Goal: Task Accomplishment & Management: Use online tool/utility

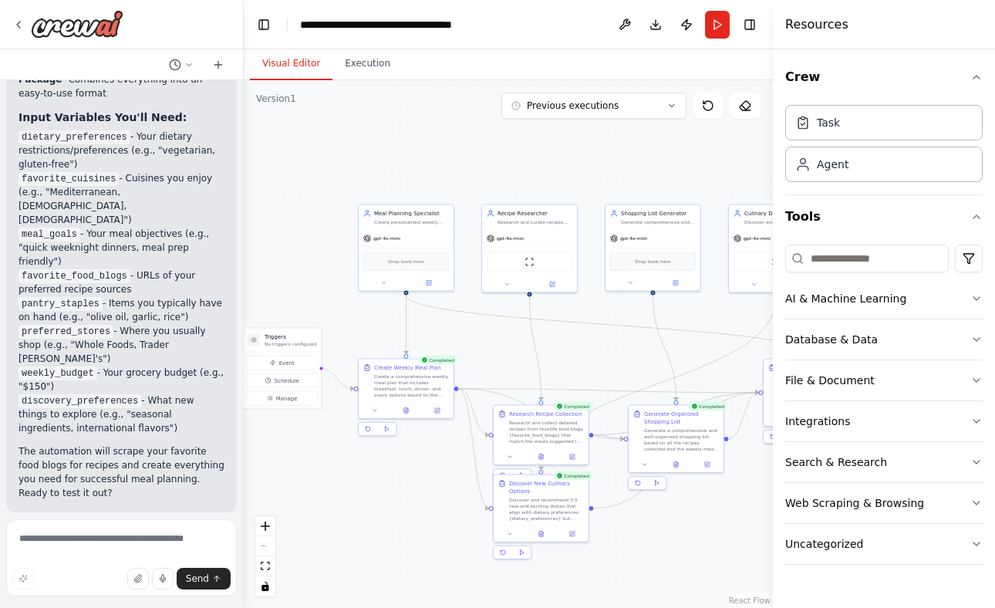
click at [296, 62] on button "Visual Editor" at bounding box center [291, 64] width 83 height 32
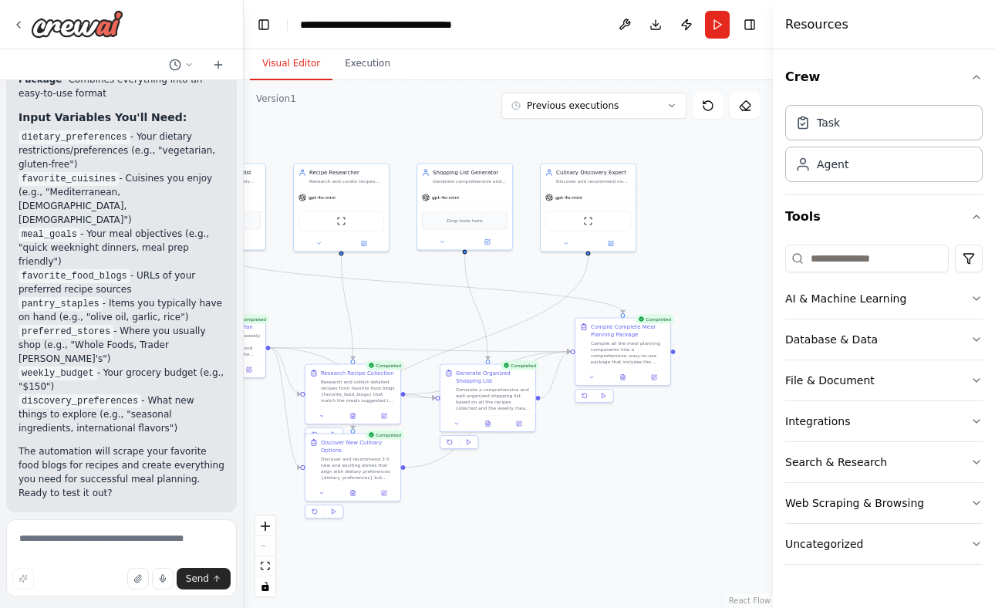
drag, startPoint x: 650, startPoint y: 536, endPoint x: 465, endPoint y: 496, distance: 189.5
click at [464, 496] on div ".deletable-edge-delete-btn { width: 20px; height: 20px; border: 0px solid #ffff…" at bounding box center [508, 344] width 529 height 528
click at [623, 378] on icon at bounding box center [625, 376] width 4 height 5
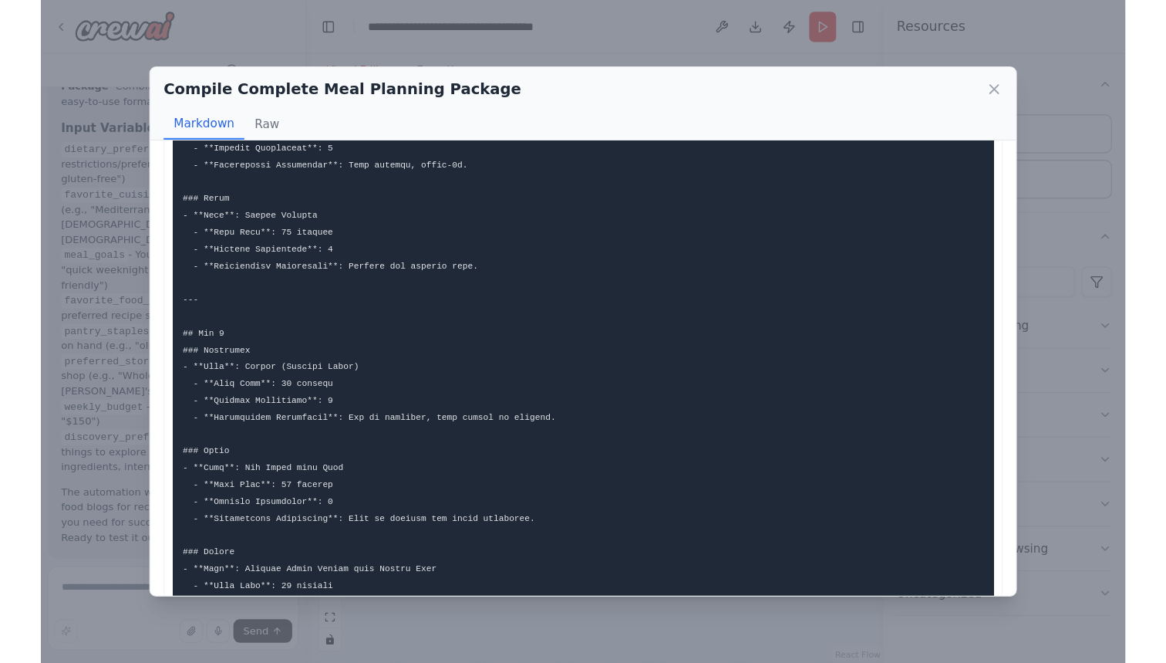
scroll to position [2222, 0]
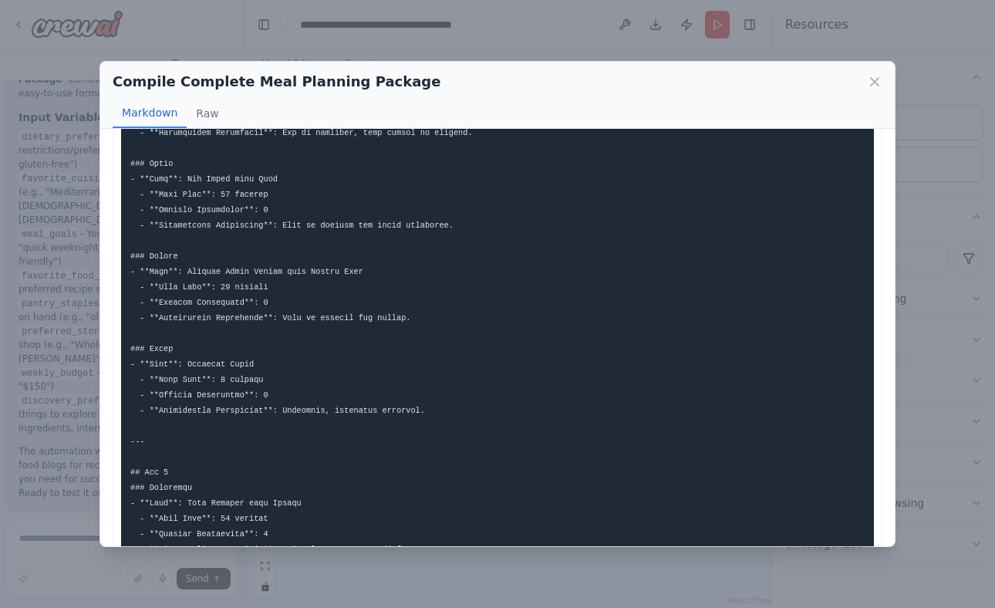
click at [888, 74] on div "Compile Complete Meal Planning Package Markdown Raw" at bounding box center [497, 95] width 795 height 67
click at [878, 79] on icon at bounding box center [875, 82] width 8 height 8
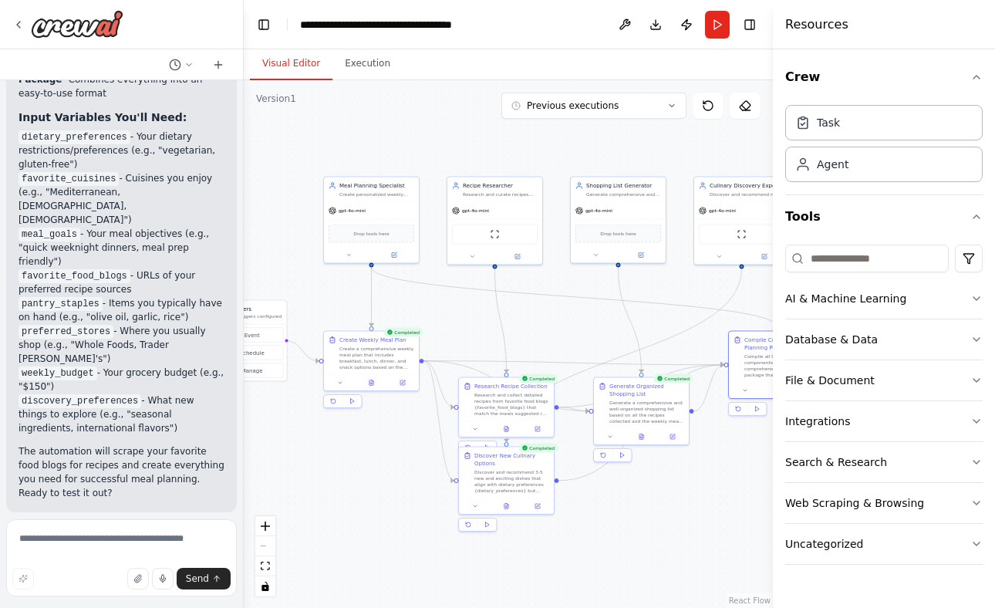
drag, startPoint x: 393, startPoint y: 294, endPoint x: 540, endPoint y: 302, distance: 146.8
click at [542, 304] on div ".deletable-edge-delete-btn { width: 20px; height: 20px; border: 0px solid #ffff…" at bounding box center [508, 344] width 529 height 528
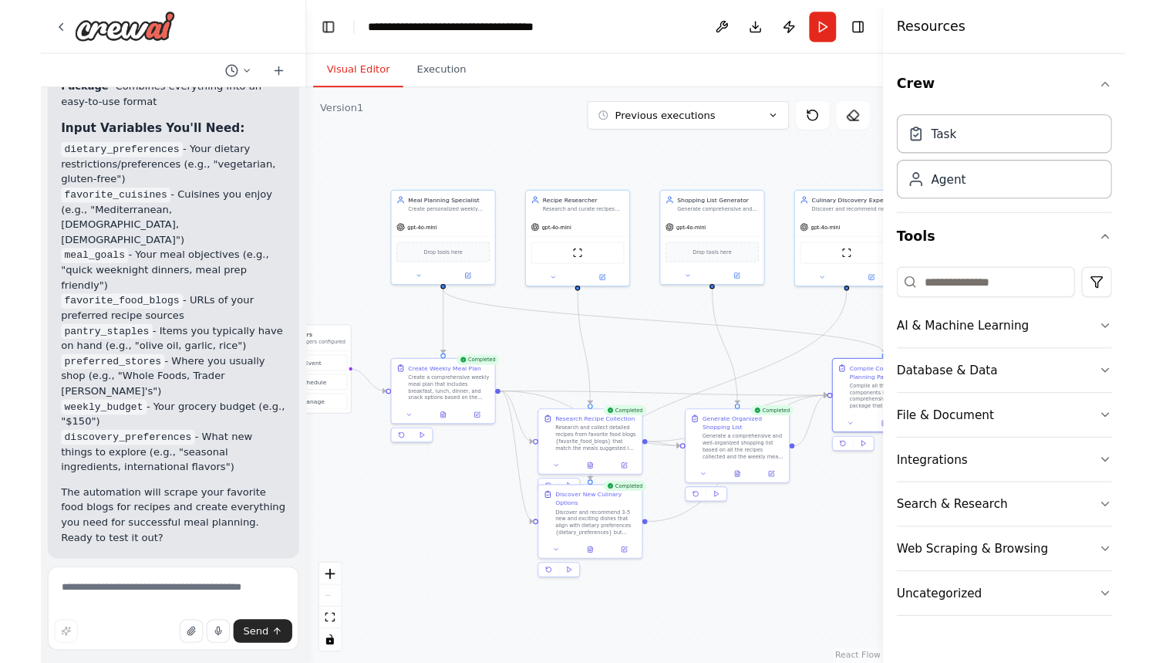
scroll to position [2053, 0]
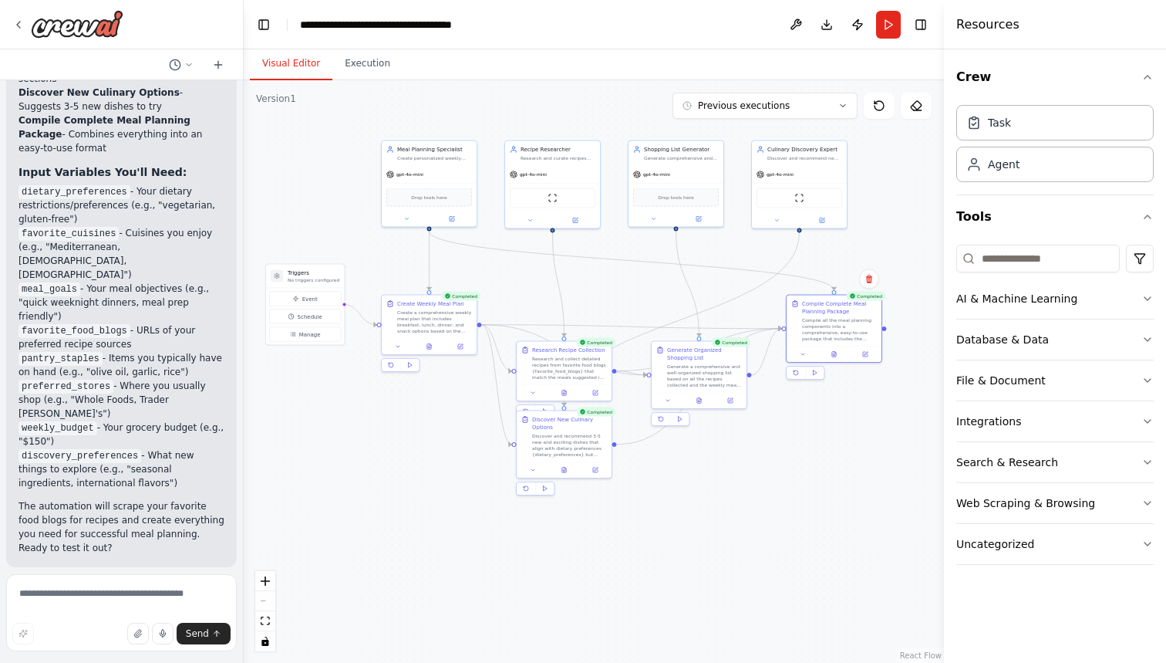
drag, startPoint x: 363, startPoint y: 483, endPoint x: 386, endPoint y: 437, distance: 50.7
click at [386, 437] on div ".deletable-edge-delete-btn { width: 20px; height: 20px; border: 0px solid #ffff…" at bounding box center [594, 371] width 701 height 582
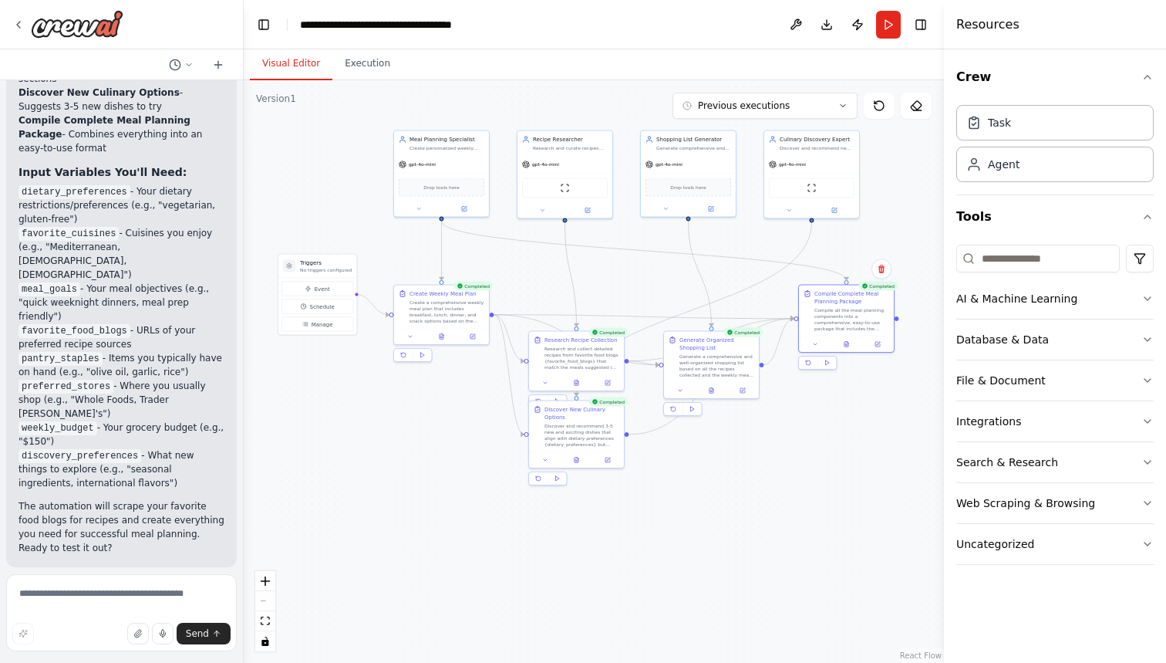
drag, startPoint x: 393, startPoint y: 439, endPoint x: 444, endPoint y: 441, distance: 50.2
click at [444, 441] on div ".deletable-edge-delete-btn { width: 20px; height: 20px; border: 0px solid #ffff…" at bounding box center [594, 371] width 701 height 582
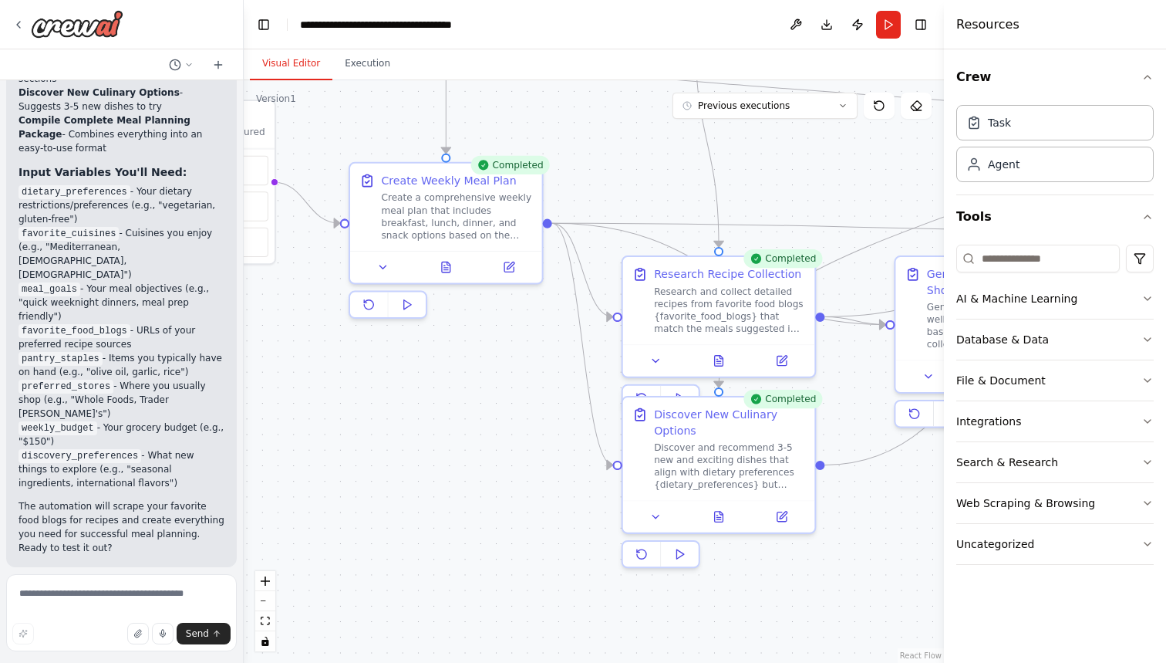
drag, startPoint x: 349, startPoint y: 437, endPoint x: 570, endPoint y: 445, distance: 220.8
click at [569, 444] on div ".deletable-edge-delete-btn { width: 20px; height: 20px; border: 0px solid #ffff…" at bounding box center [594, 371] width 701 height 582
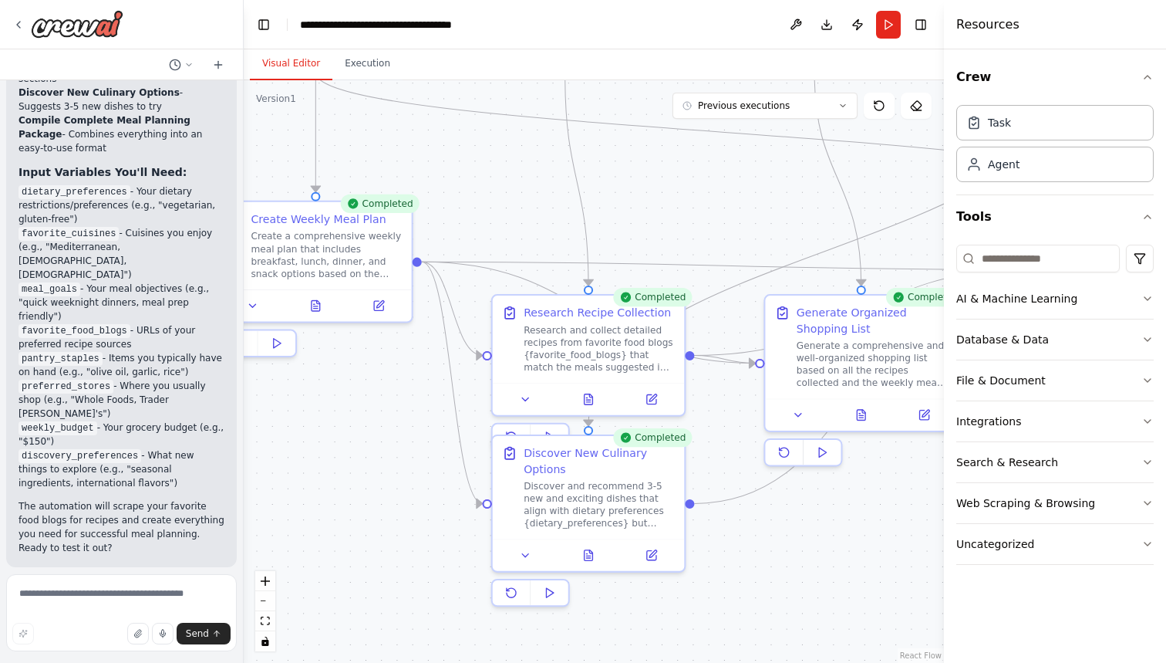
drag, startPoint x: 570, startPoint y: 445, endPoint x: 361, endPoint y: 472, distance: 210.8
click at [361, 472] on div ".deletable-edge-delete-btn { width: 20px; height: 20px; border: 0px solid #ffff…" at bounding box center [594, 371] width 701 height 582
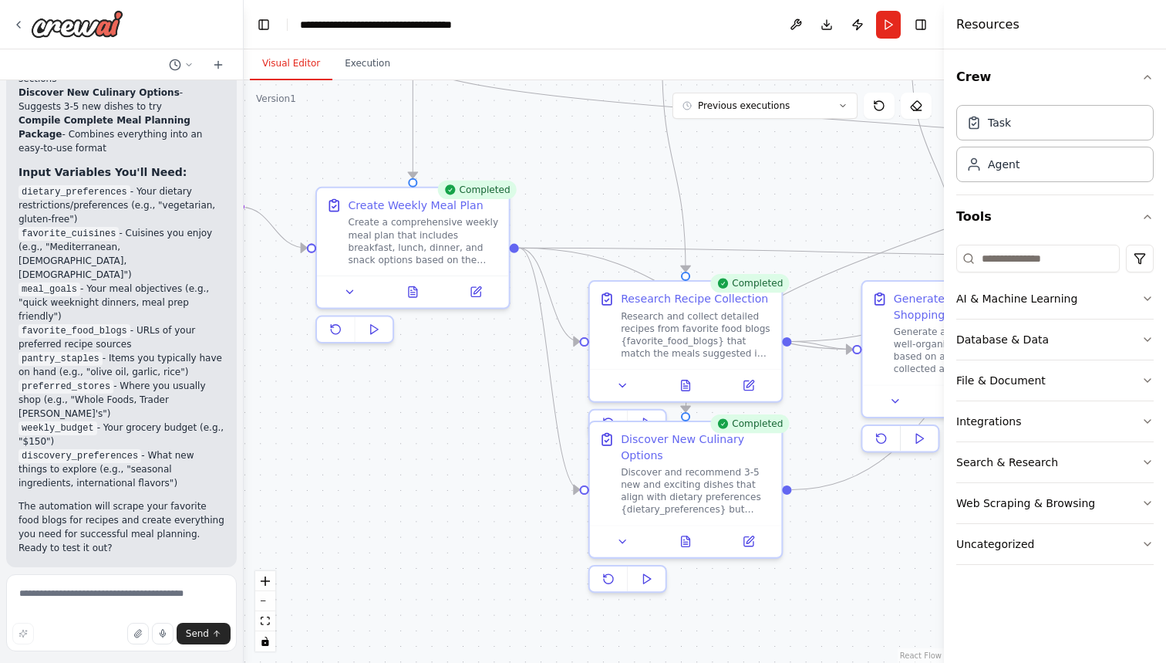
drag, startPoint x: 347, startPoint y: 425, endPoint x: 444, endPoint y: 411, distance: 97.4
click at [444, 411] on div ".deletable-edge-delete-btn { width: 20px; height: 20px; border: 0px solid #ffff…" at bounding box center [594, 371] width 701 height 582
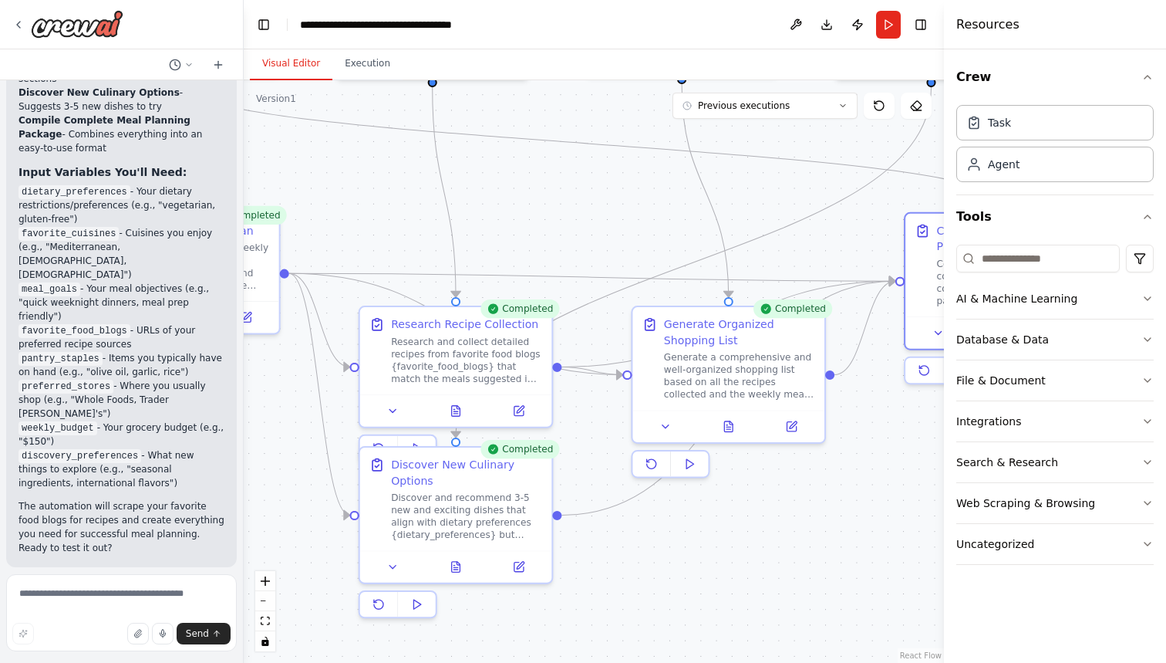
drag, startPoint x: 461, startPoint y: 387, endPoint x: 228, endPoint y: 405, distance: 233.7
click at [228, 404] on div "Develop a crew that creates weekly meal plans based on your dietary preferences…" at bounding box center [583, 331] width 1166 height 663
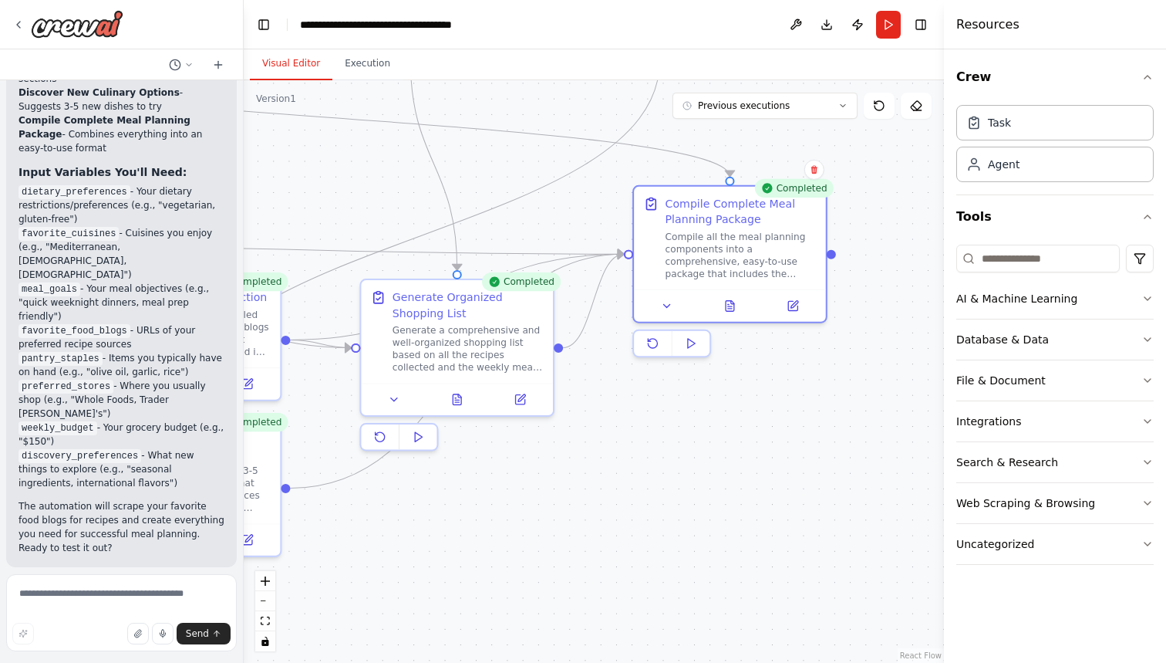
drag, startPoint x: 804, startPoint y: 490, endPoint x: 532, endPoint y: 471, distance: 272.2
click at [532, 471] on div ".deletable-edge-delete-btn { width: 20px; height: 20px; border: 0px solid #ffff…" at bounding box center [594, 371] width 701 height 582
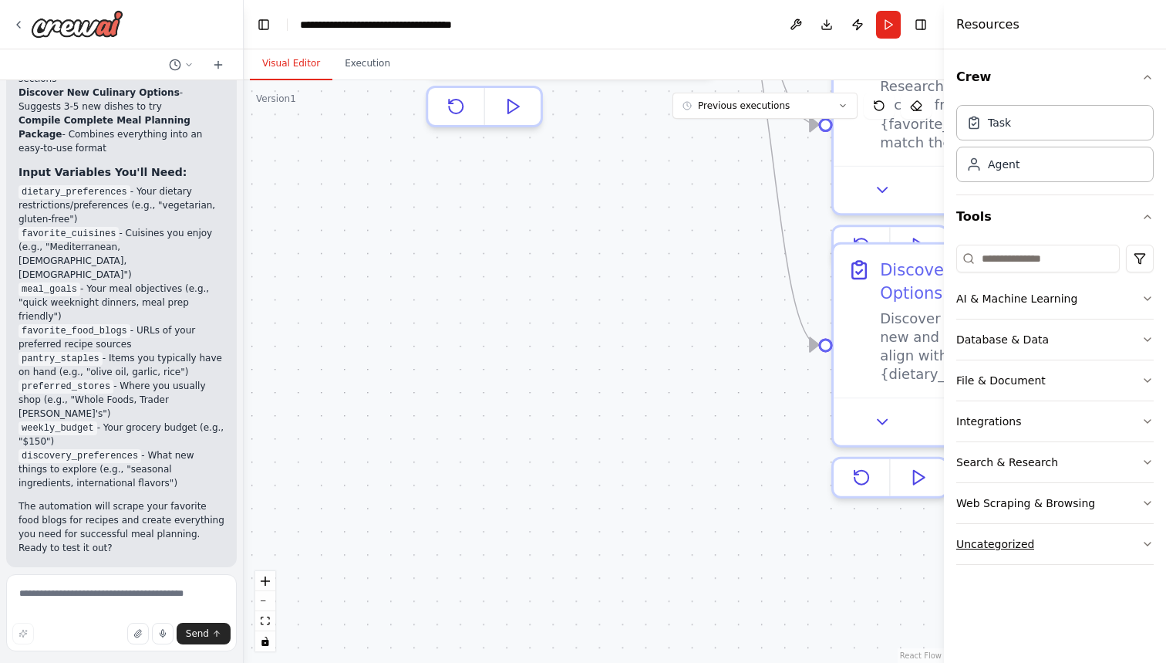
drag, startPoint x: 432, startPoint y: 520, endPoint x: 977, endPoint y: 530, distance: 544.8
click at [977, 531] on div "Develop a crew that creates weekly meal plans based on your dietary preferences…" at bounding box center [583, 331] width 1166 height 663
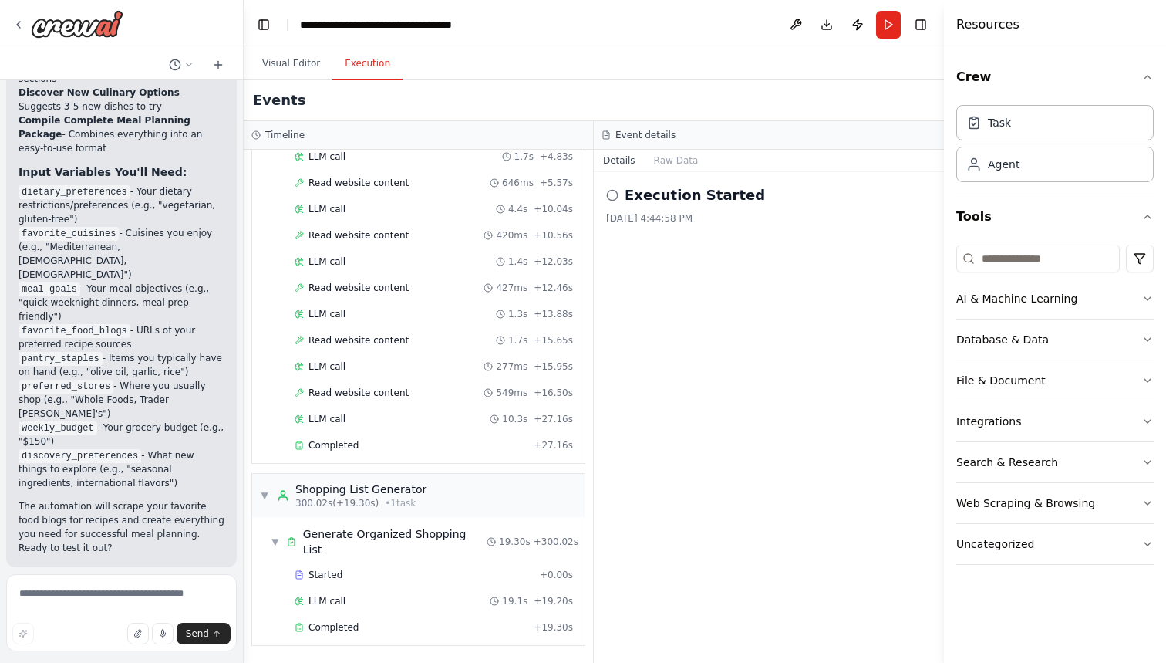
click at [371, 66] on button "Execution" at bounding box center [368, 64] width 70 height 32
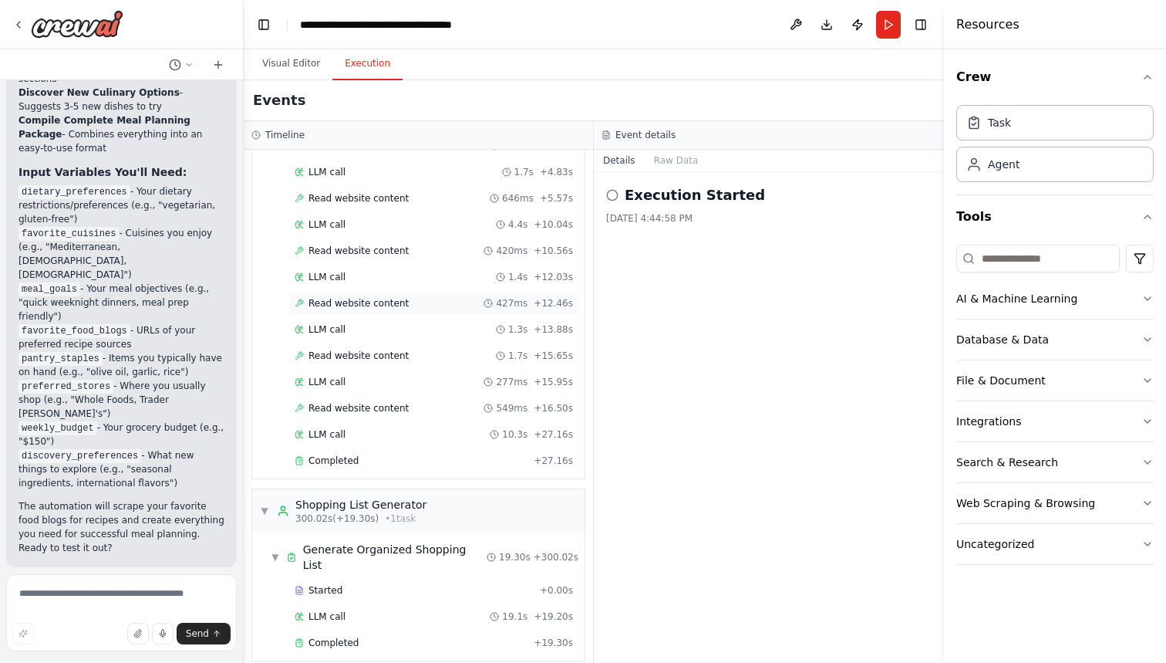
scroll to position [1843, 0]
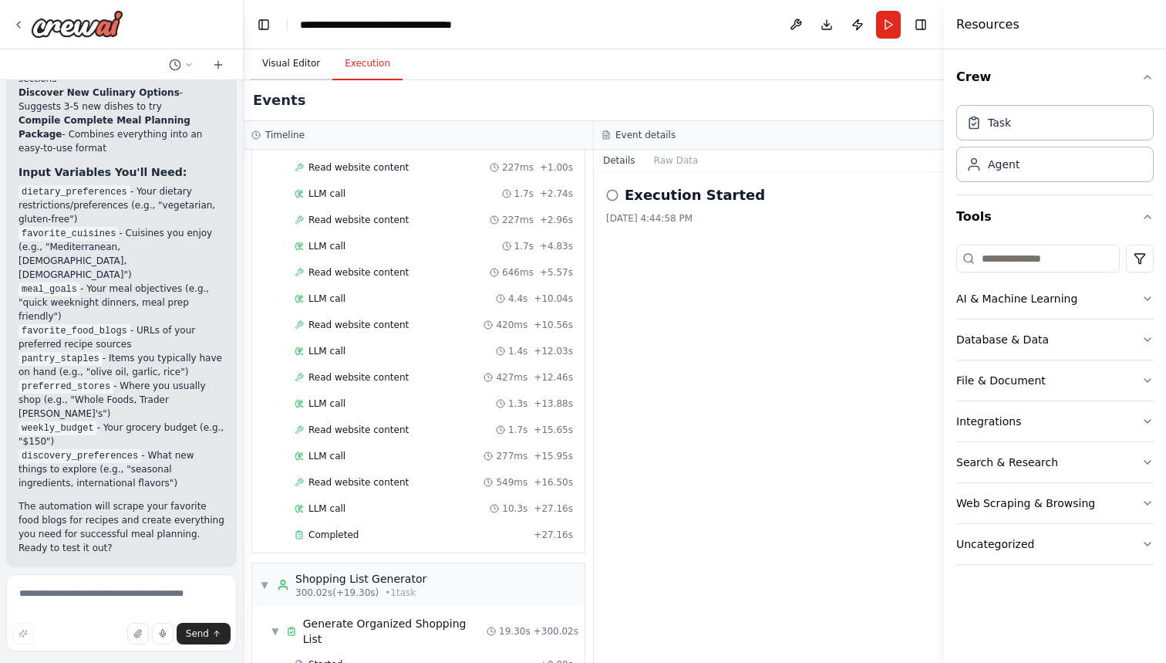
click at [280, 58] on button "Visual Editor" at bounding box center [291, 64] width 83 height 32
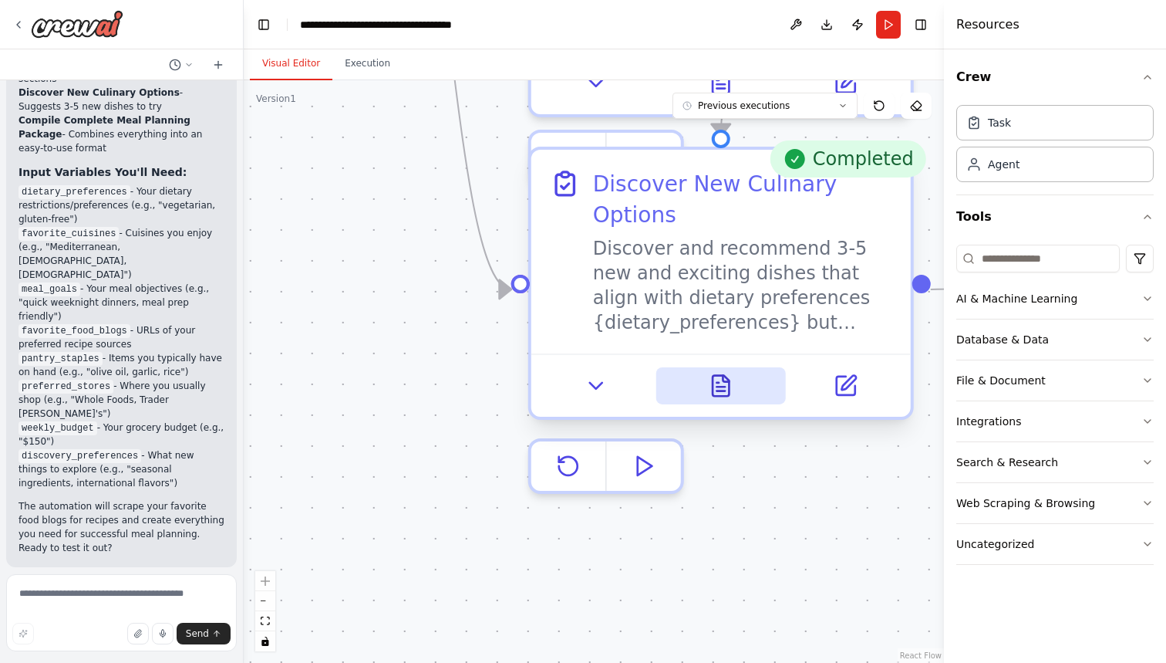
click at [725, 386] on icon at bounding box center [721, 385] width 25 height 25
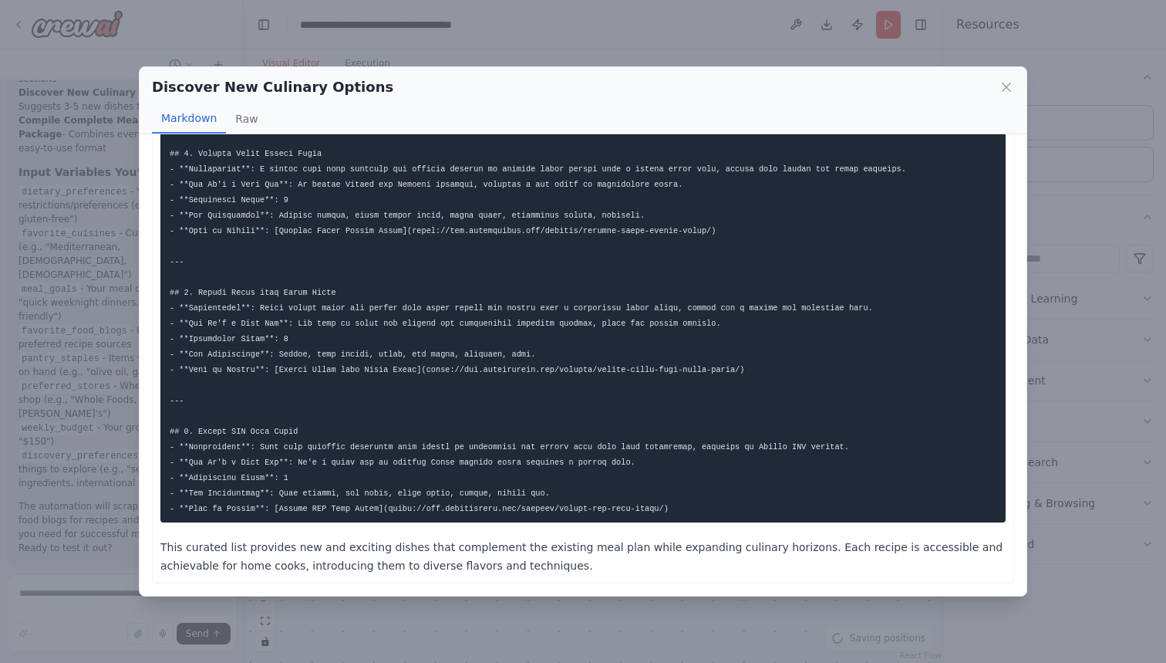
scroll to position [324, 0]
click at [994, 88] on icon at bounding box center [1007, 87] width 8 height 8
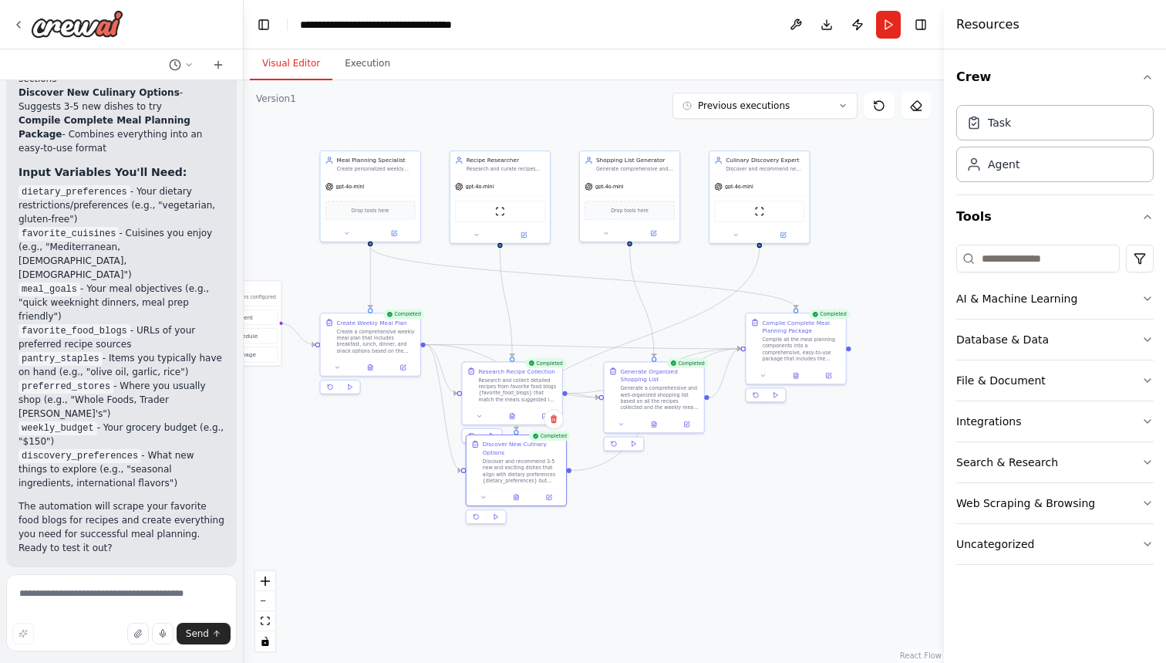
drag, startPoint x: 707, startPoint y: 250, endPoint x: 455, endPoint y: 282, distance: 254.3
click at [455, 282] on div ".deletable-edge-delete-btn { width: 20px; height: 20px; border: 0px solid #ffff…" at bounding box center [594, 371] width 701 height 582
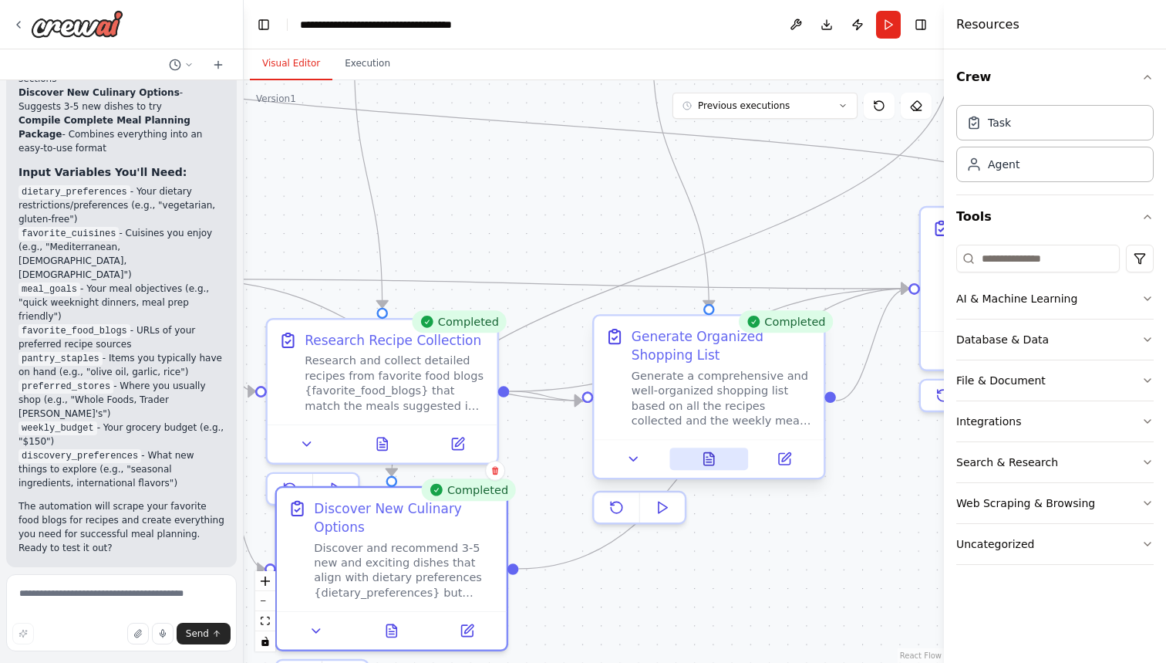
click at [708, 455] on icon at bounding box center [709, 459] width 10 height 12
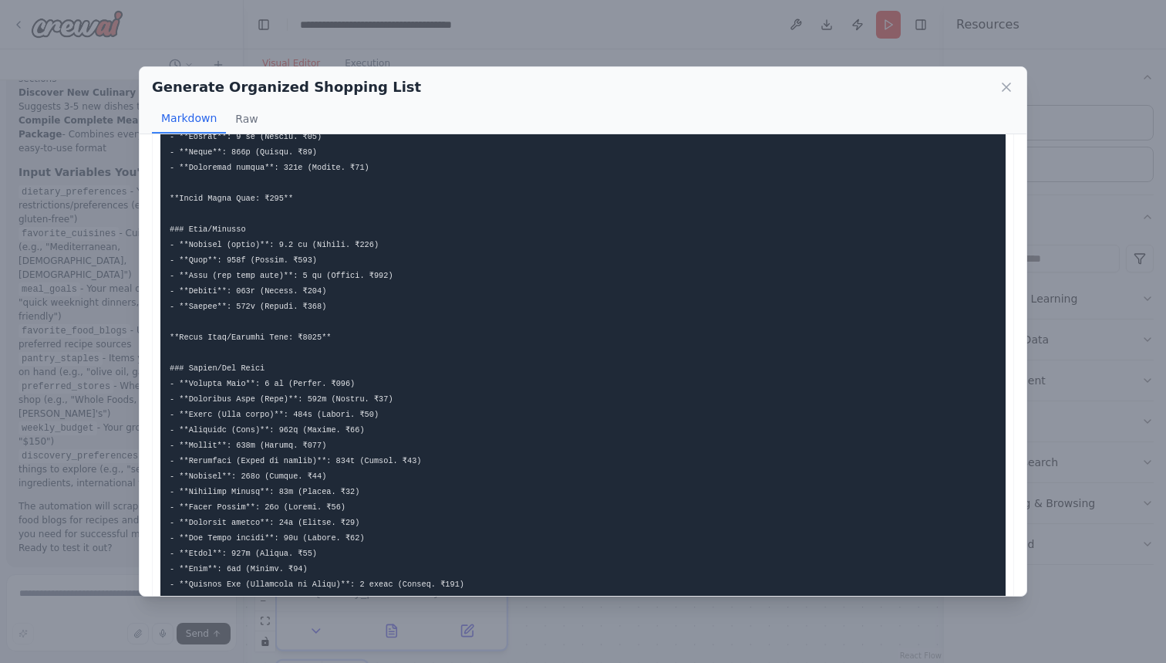
scroll to position [406, 0]
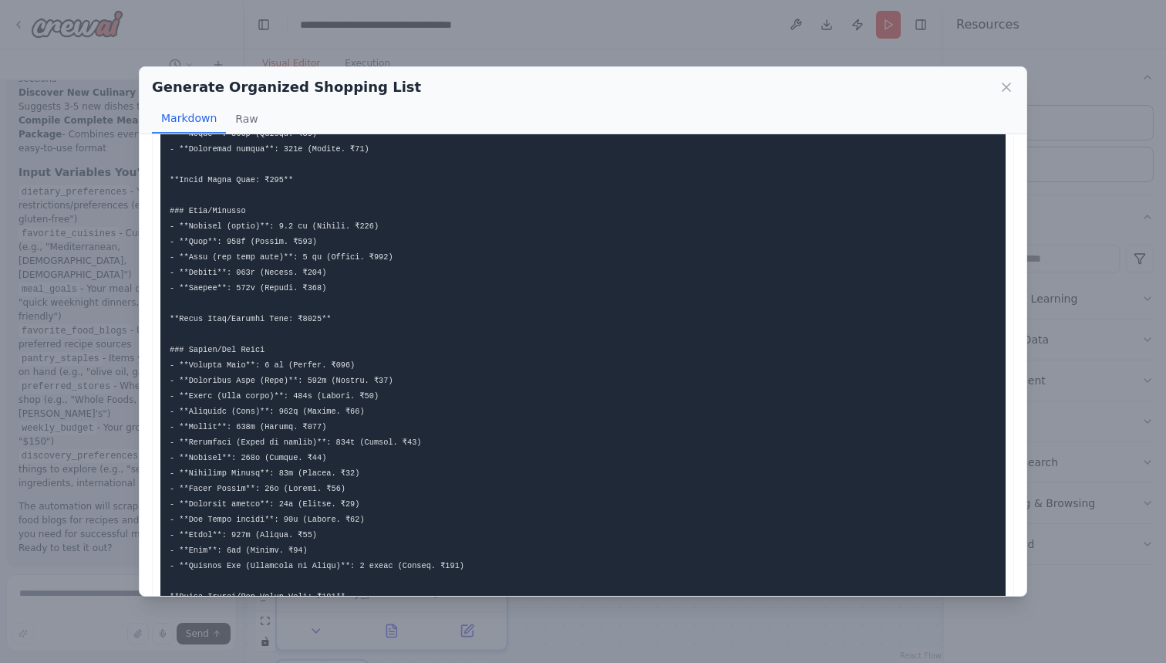
click at [994, 78] on div "Generate Organized Shopping List" at bounding box center [583, 87] width 863 height 22
click at [994, 88] on icon at bounding box center [1007, 87] width 8 height 8
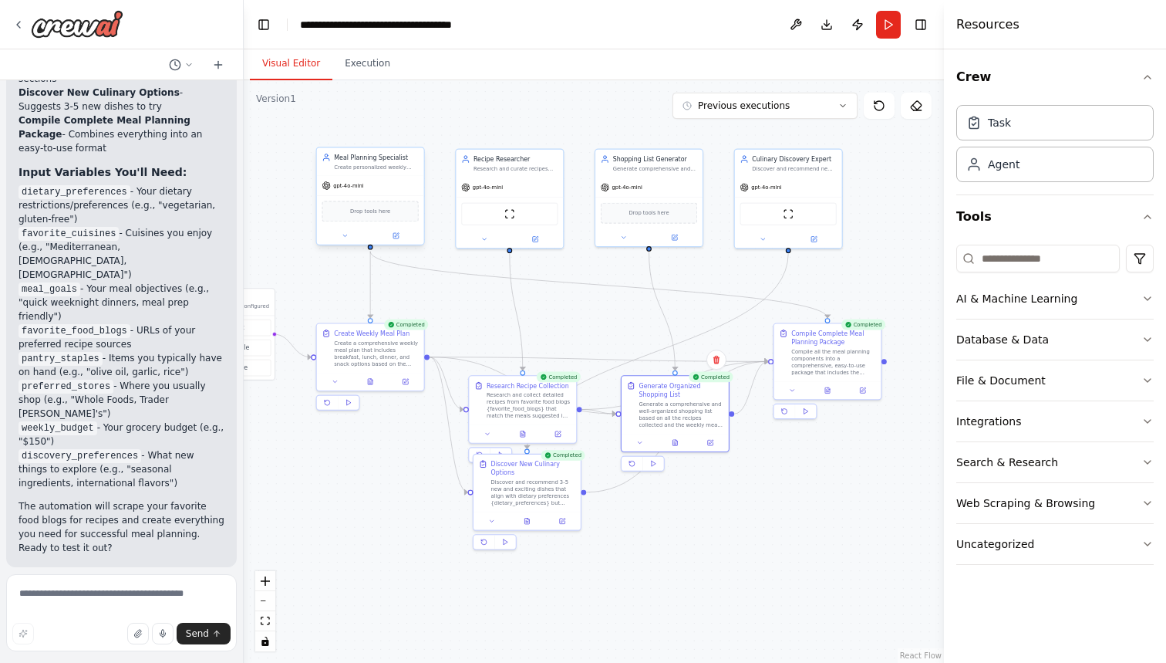
click at [372, 191] on div "gpt-4o-mini" at bounding box center [370, 185] width 107 height 19
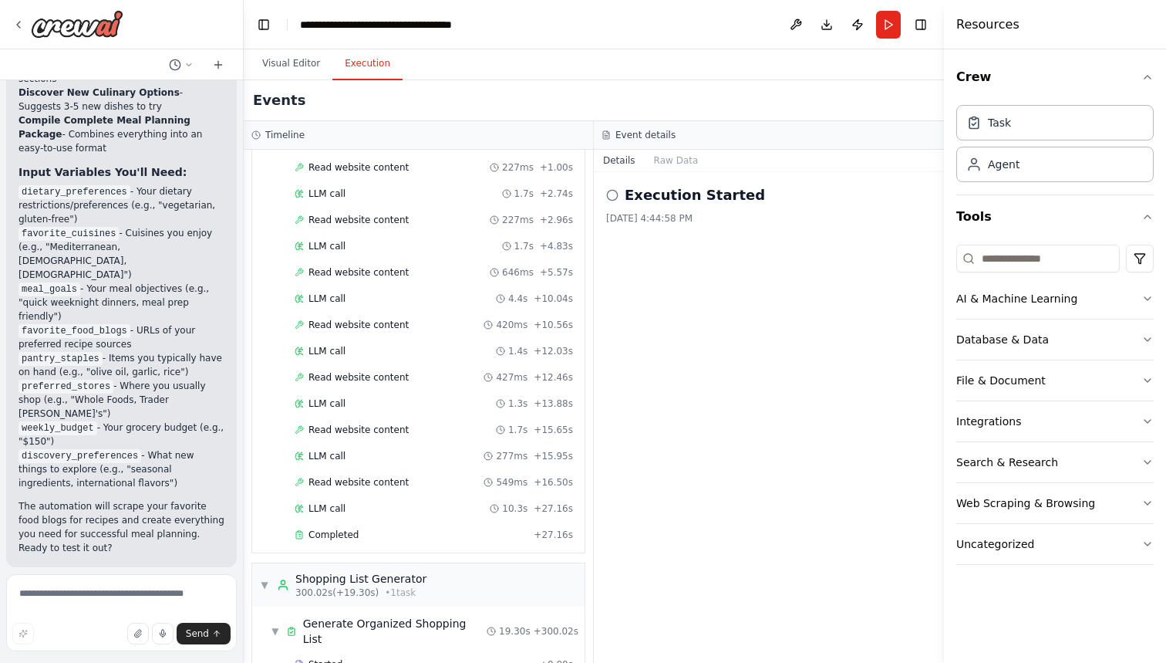
click at [373, 68] on button "Execution" at bounding box center [368, 64] width 70 height 32
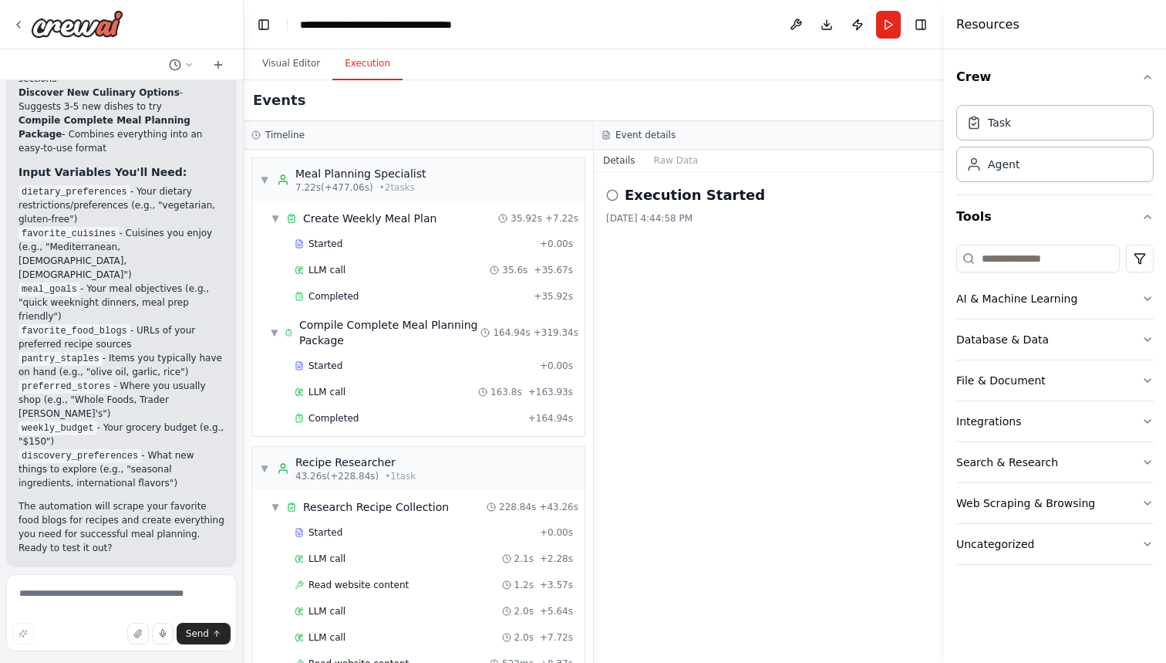
scroll to position [0, 0]
click at [883, 26] on button "Run" at bounding box center [888, 25] width 25 height 28
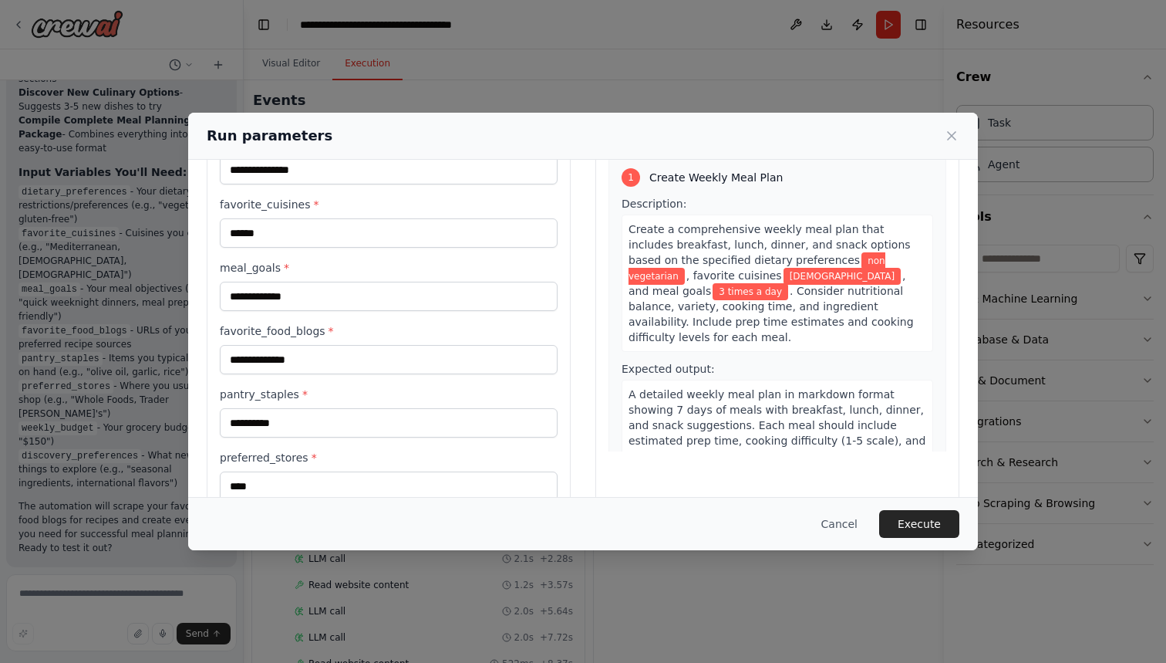
scroll to position [95, 0]
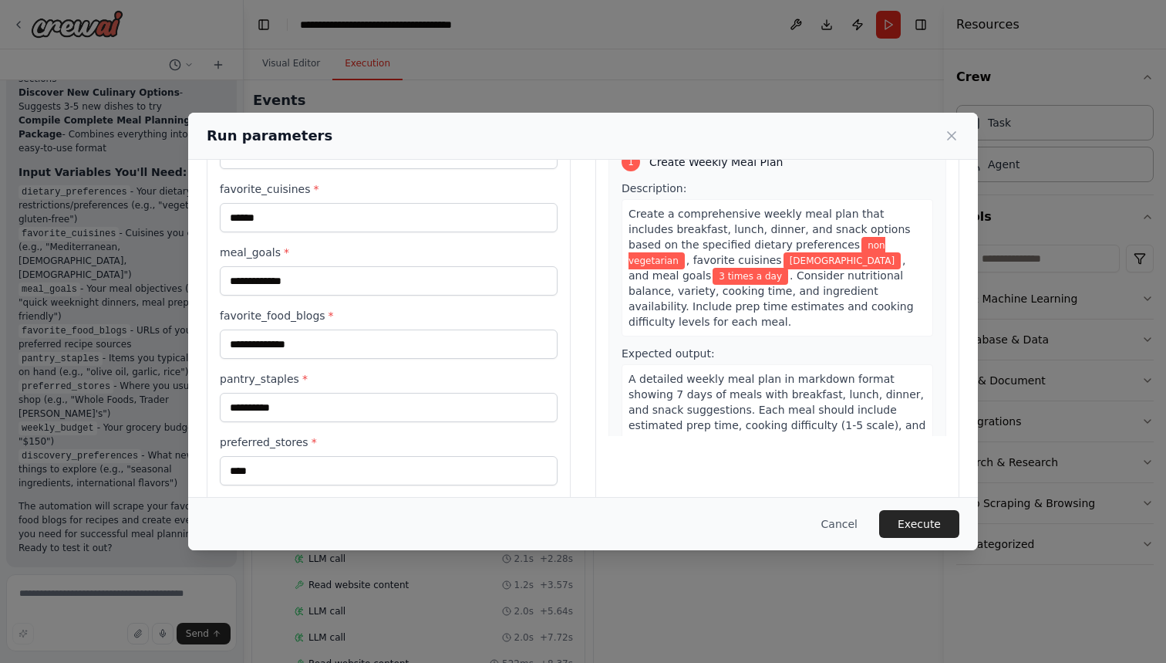
click at [716, 420] on div "A detailed weekly meal plan in markdown format showing 7 days of meals with bre…" at bounding box center [778, 409] width 312 height 91
click at [690, 428] on div "A detailed weekly meal plan in markdown format showing 7 days of meals with bre…" at bounding box center [778, 409] width 312 height 91
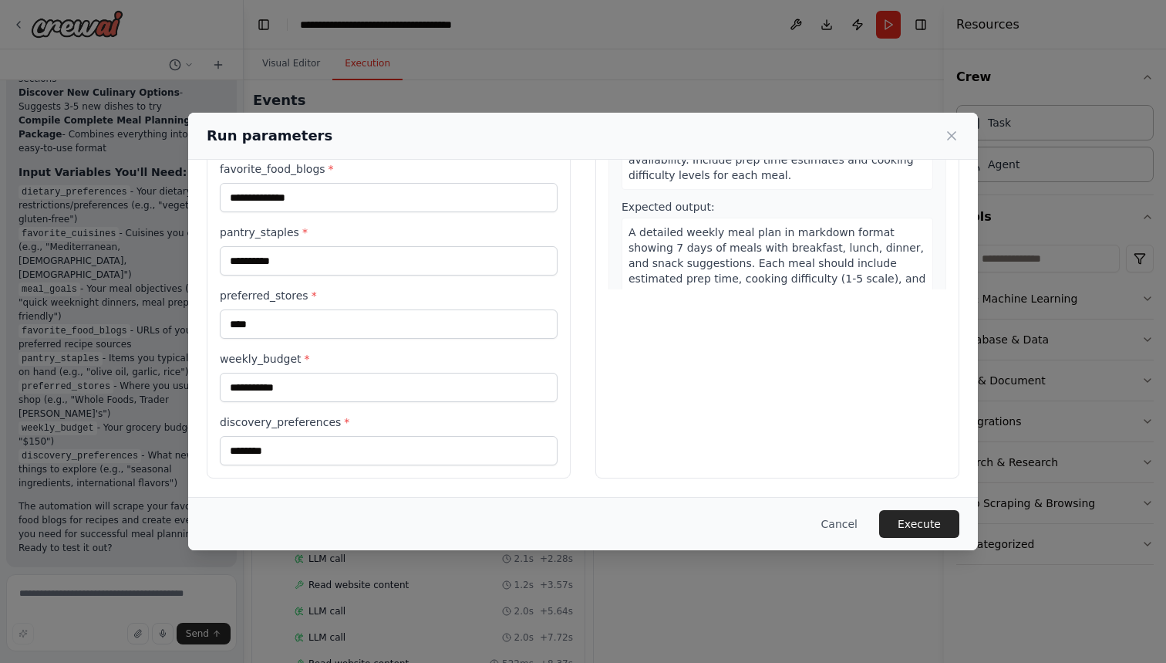
scroll to position [0, 0]
drag, startPoint x: 393, startPoint y: 145, endPoint x: 544, endPoint y: 145, distance: 150.4
click at [547, 144] on div "Run parameters" at bounding box center [583, 136] width 753 height 22
click at [955, 132] on icon at bounding box center [952, 136] width 8 height 8
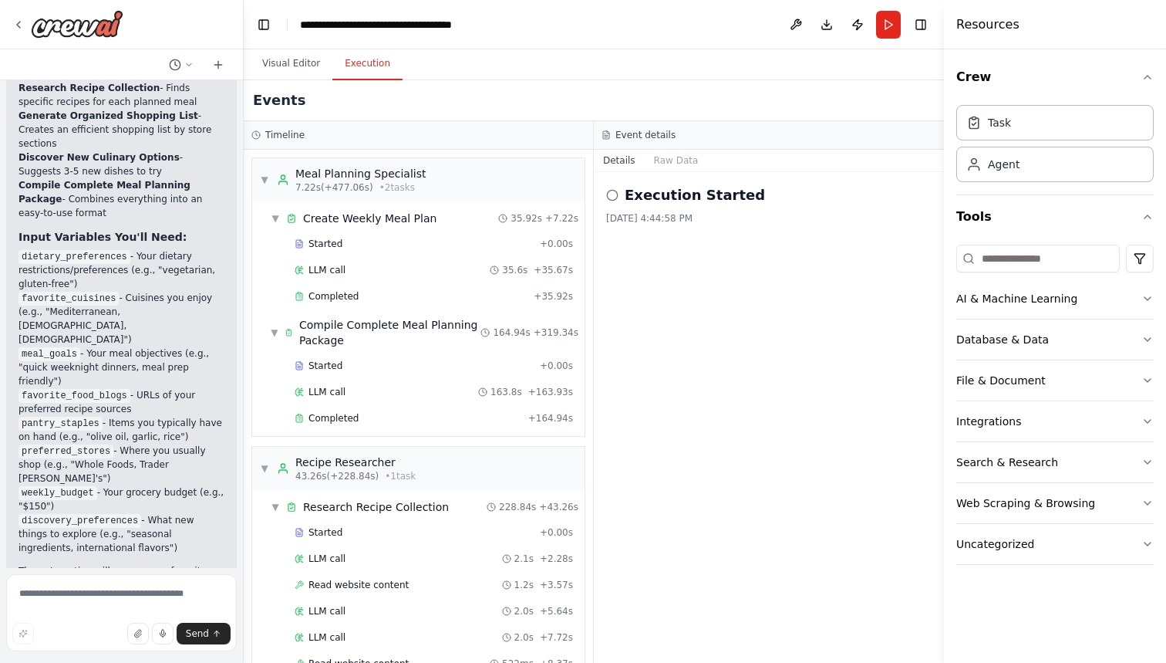
scroll to position [1987, 0]
click at [282, 66] on button "Visual Editor" at bounding box center [291, 64] width 83 height 32
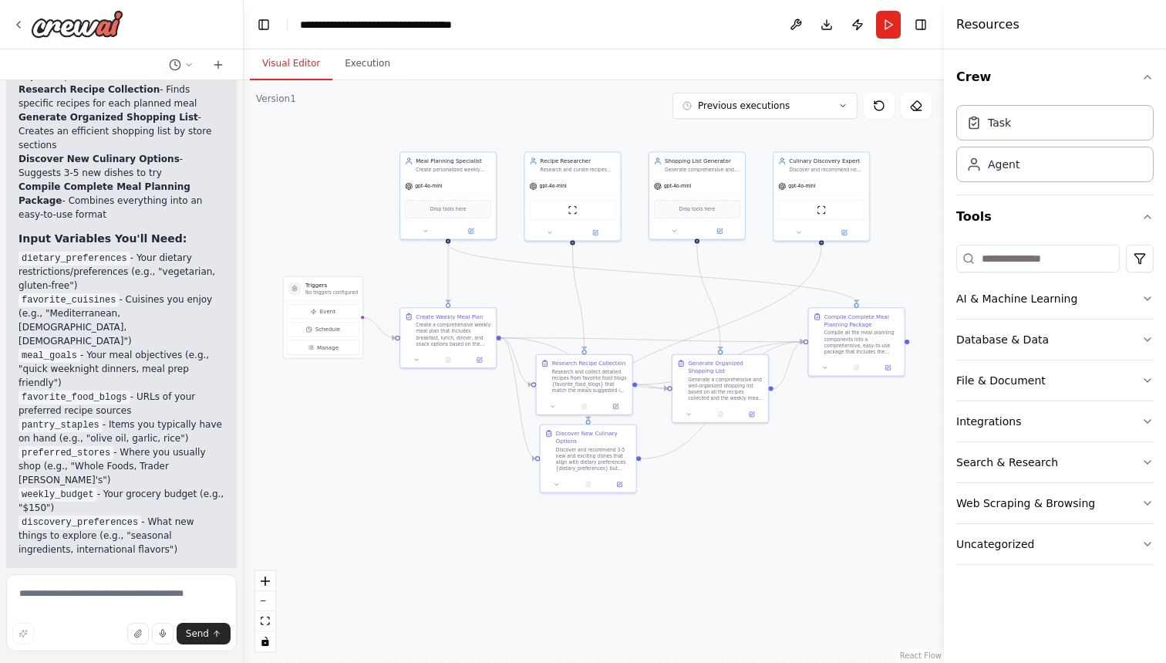
drag, startPoint x: 381, startPoint y: 476, endPoint x: 430, endPoint y: 468, distance: 50.1
click at [430, 468] on div ".deletable-edge-delete-btn { width: 20px; height: 20px; border: 0px solid #ffff…" at bounding box center [594, 371] width 701 height 582
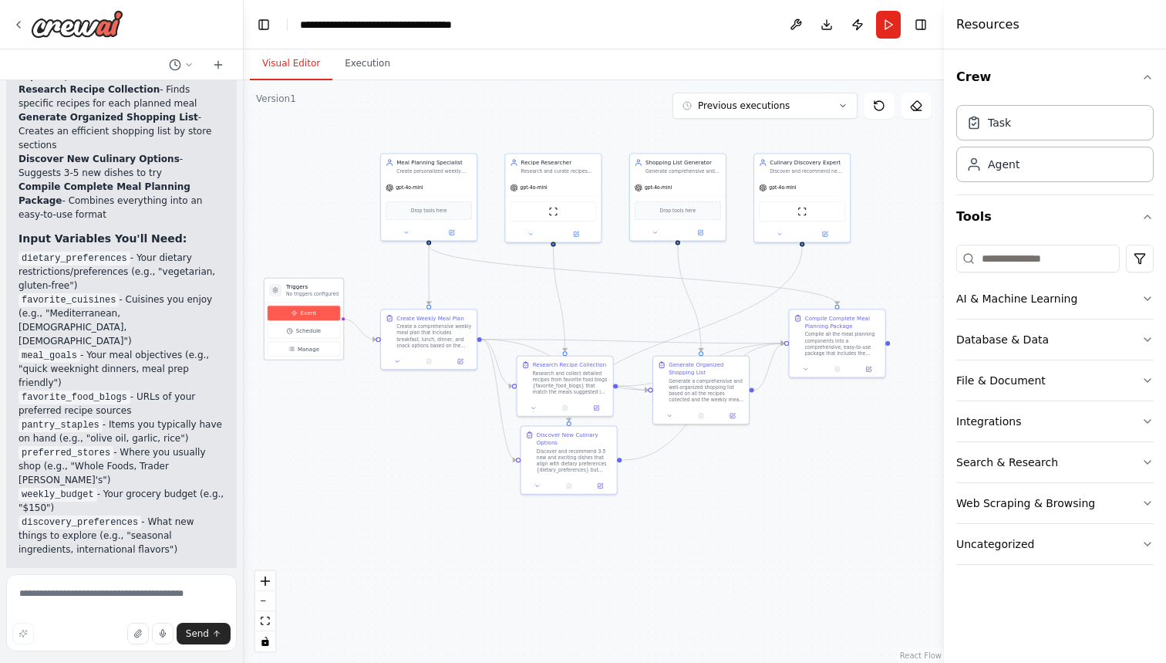
click at [318, 317] on button "Event" at bounding box center [304, 313] width 73 height 15
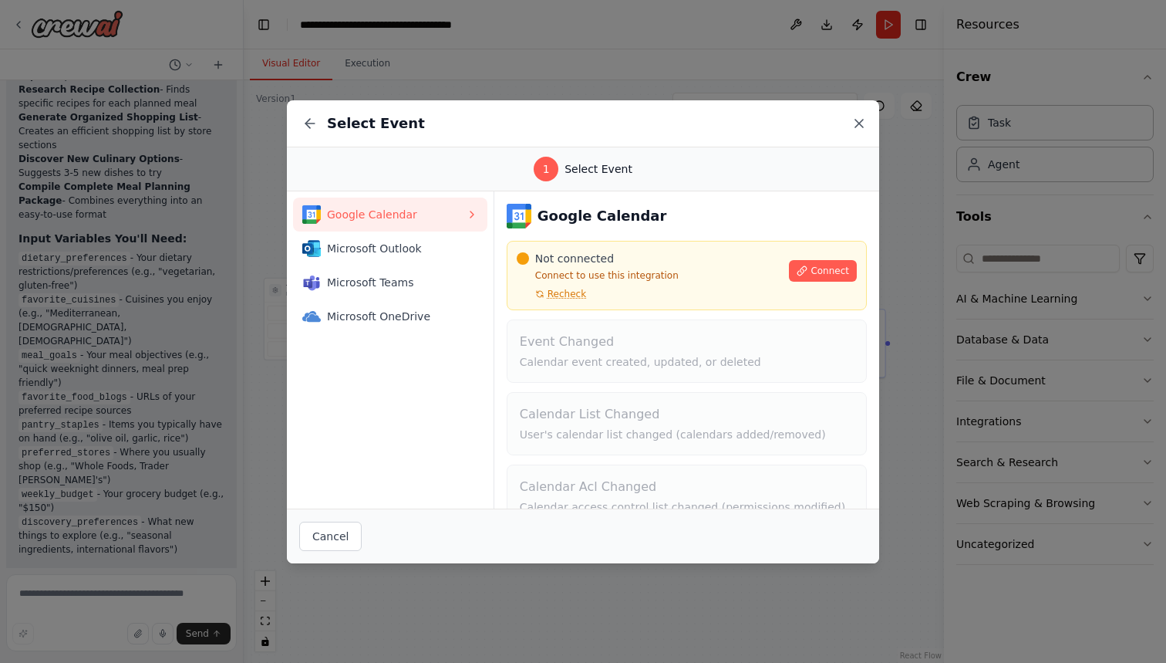
click at [859, 125] on icon at bounding box center [859, 123] width 15 height 15
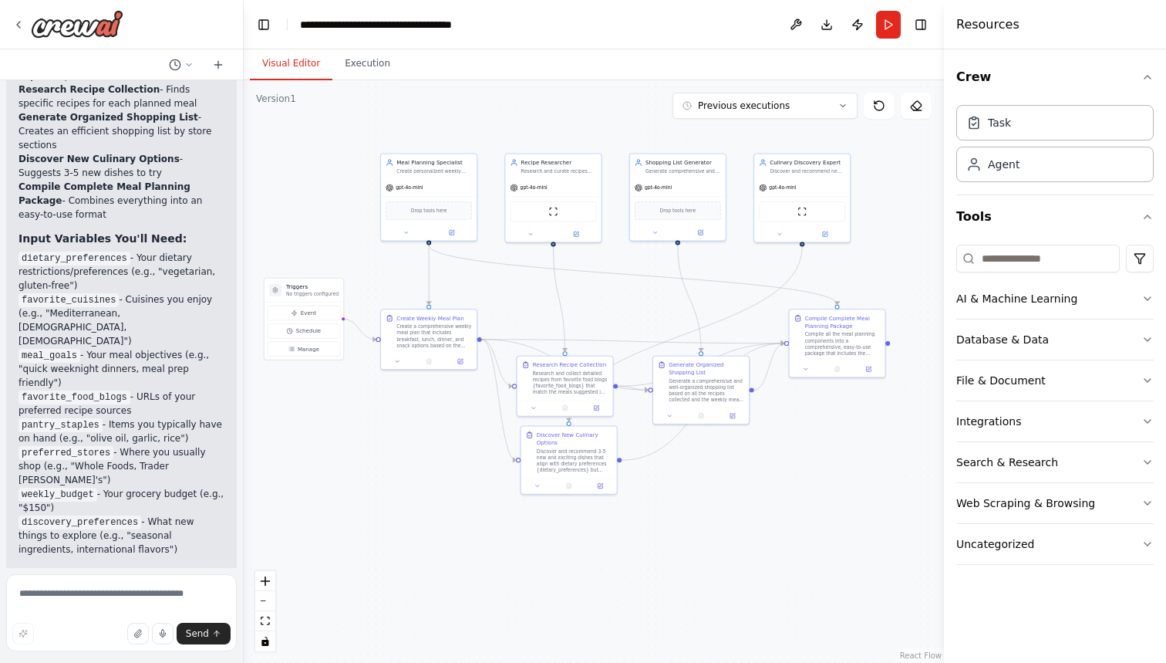
click at [806, 447] on div ".deletable-edge-delete-btn { width: 20px; height: 20px; border: 0px solid #ffff…" at bounding box center [594, 371] width 701 height 582
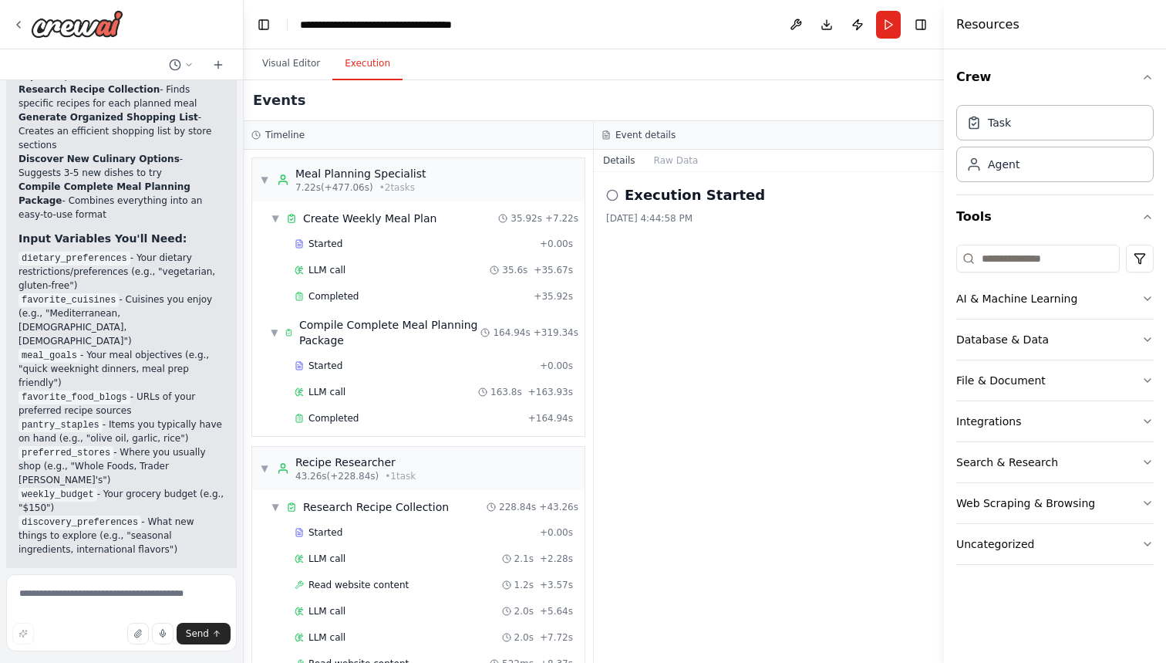
click at [365, 63] on button "Execution" at bounding box center [368, 64] width 70 height 32
click at [891, 26] on button "Run" at bounding box center [888, 25] width 25 height 28
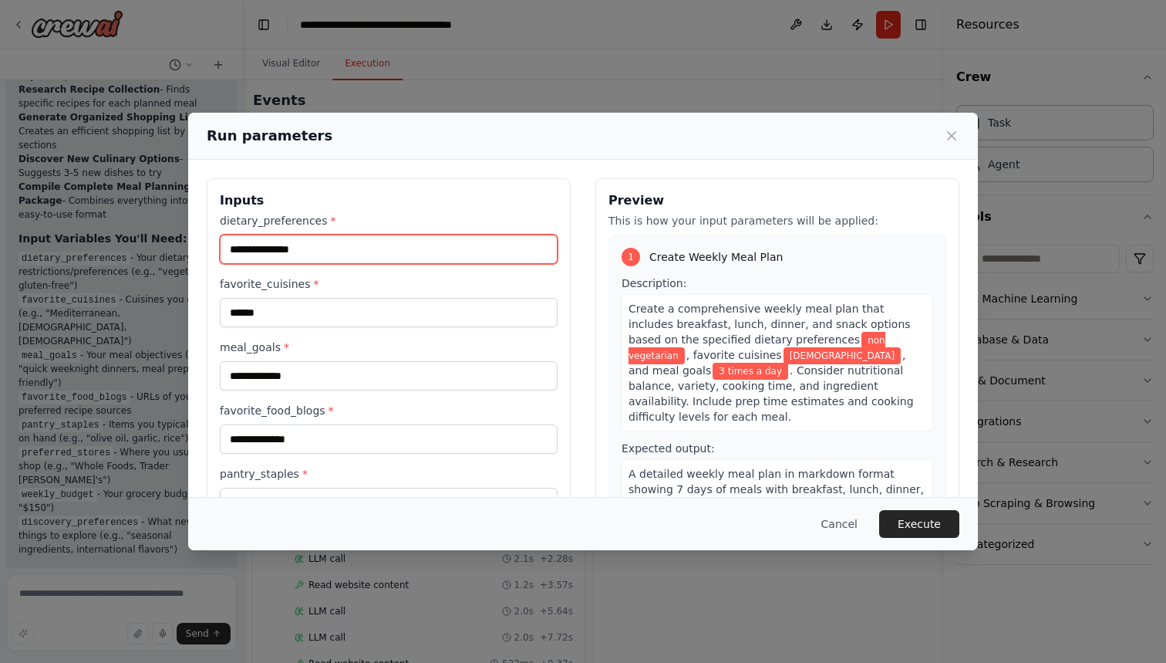
click at [353, 258] on input "**********" at bounding box center [389, 249] width 338 height 29
drag, startPoint x: 366, startPoint y: 122, endPoint x: 434, endPoint y: 122, distance: 68.7
click at [434, 122] on div "Run parameters" at bounding box center [583, 136] width 790 height 47
click at [349, 248] on input "**********" at bounding box center [389, 249] width 338 height 29
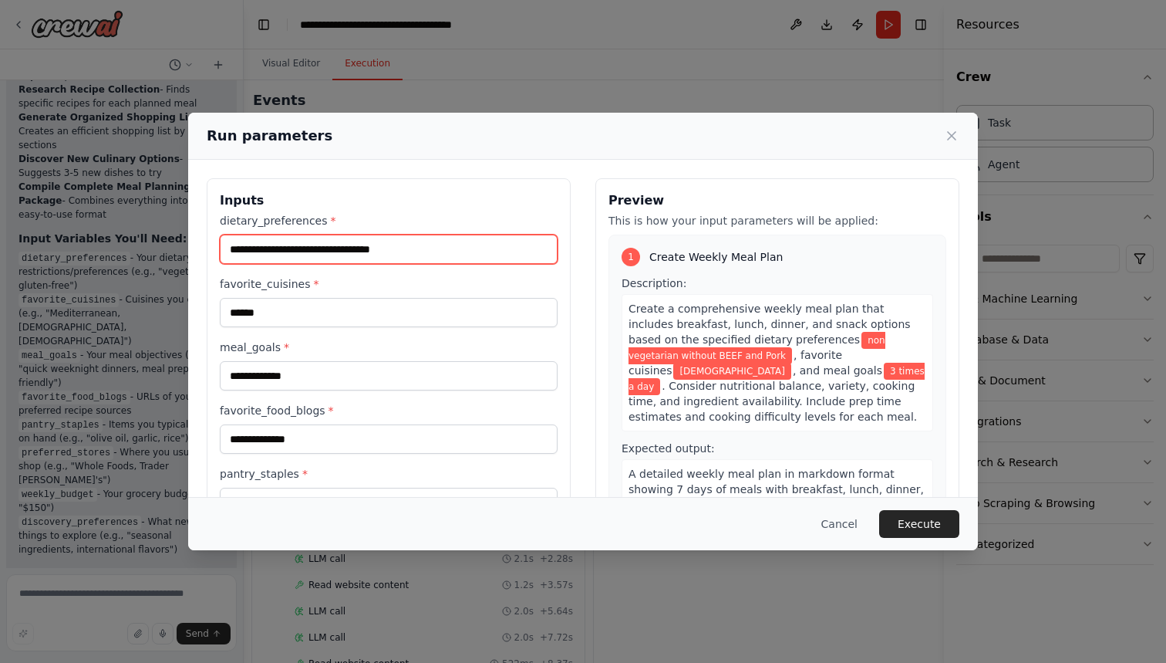
click at [368, 255] on input "**********" at bounding box center [389, 249] width 338 height 29
click at [373, 254] on input "**********" at bounding box center [389, 249] width 338 height 29
type input "**********"
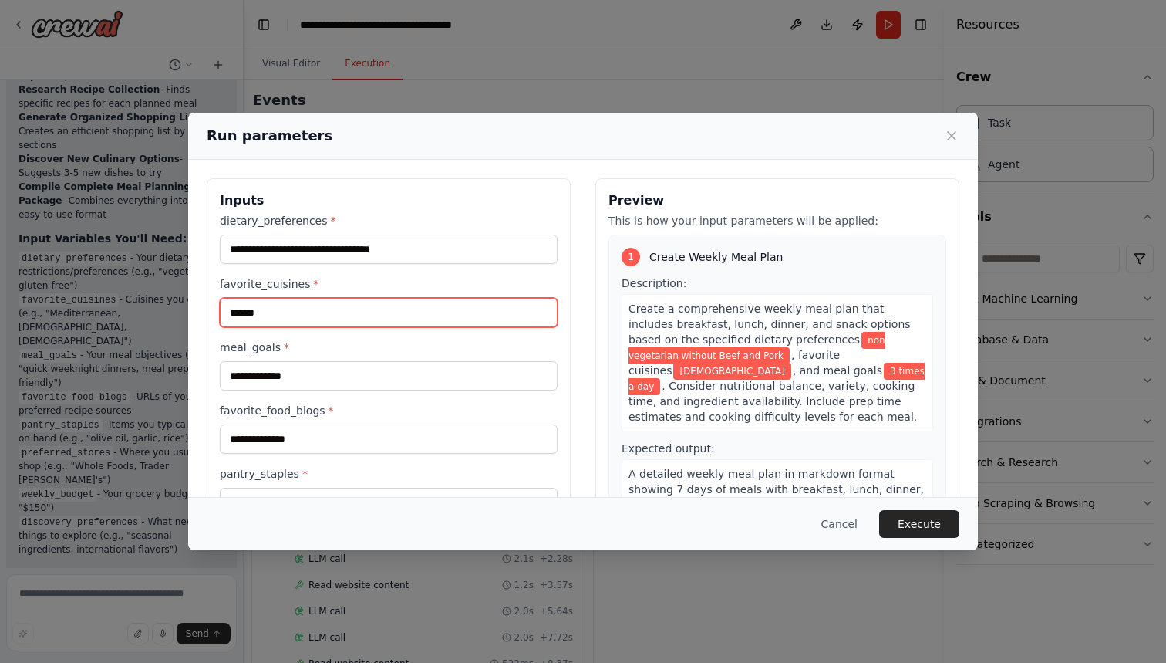
click at [318, 315] on input "******" at bounding box center [389, 312] width 338 height 29
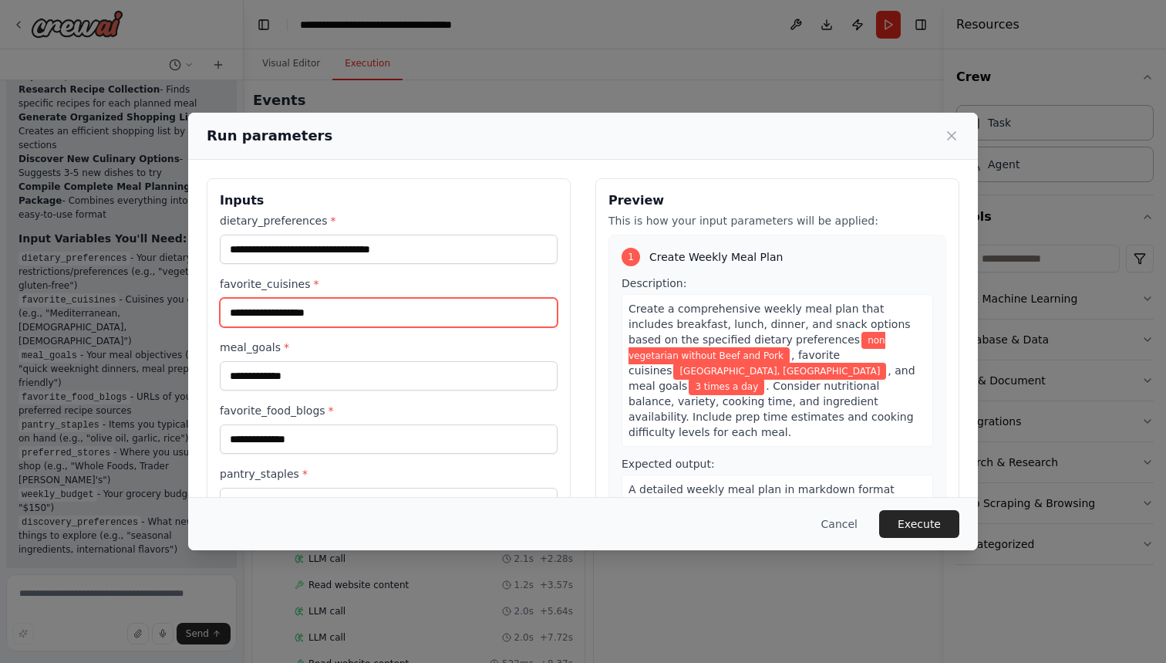
type input "**********"
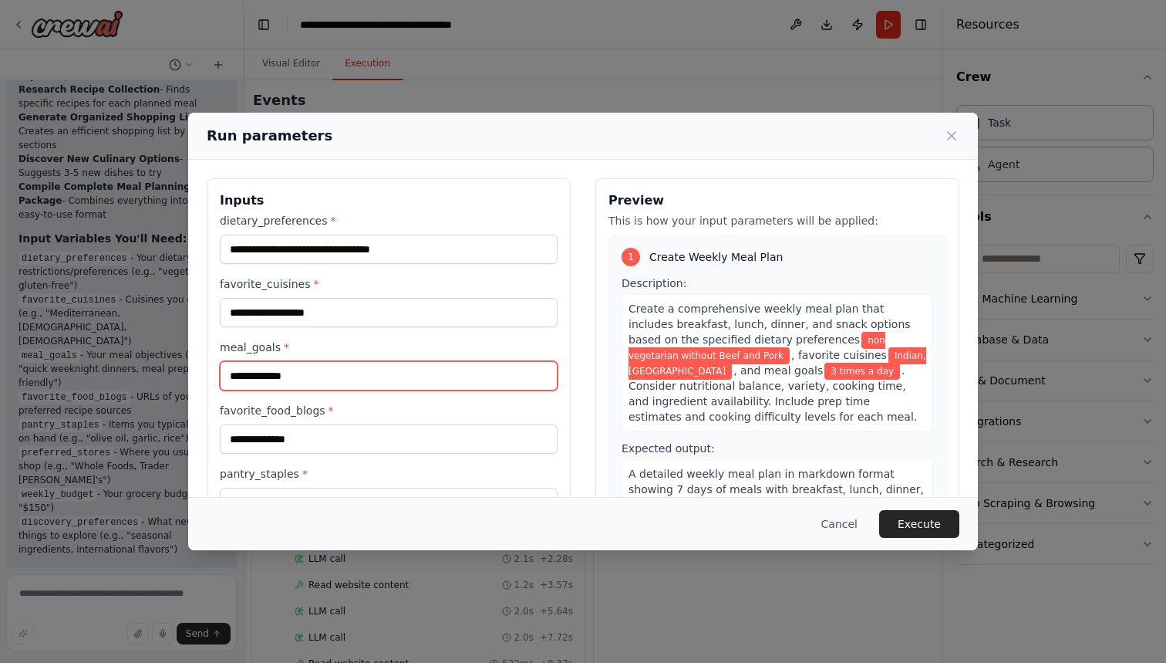
drag, startPoint x: 312, startPoint y: 338, endPoint x: 312, endPoint y: 383, distance: 44.8
click at [312, 383] on input "**********" at bounding box center [389, 375] width 338 height 29
type input "*"
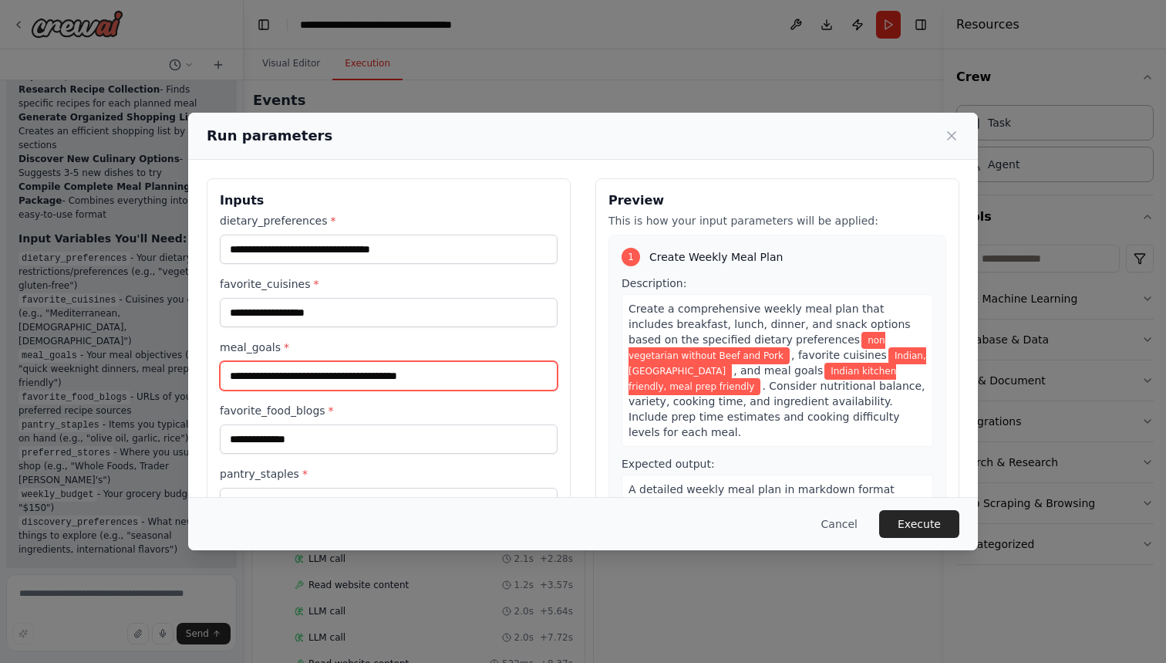
type input "**********"
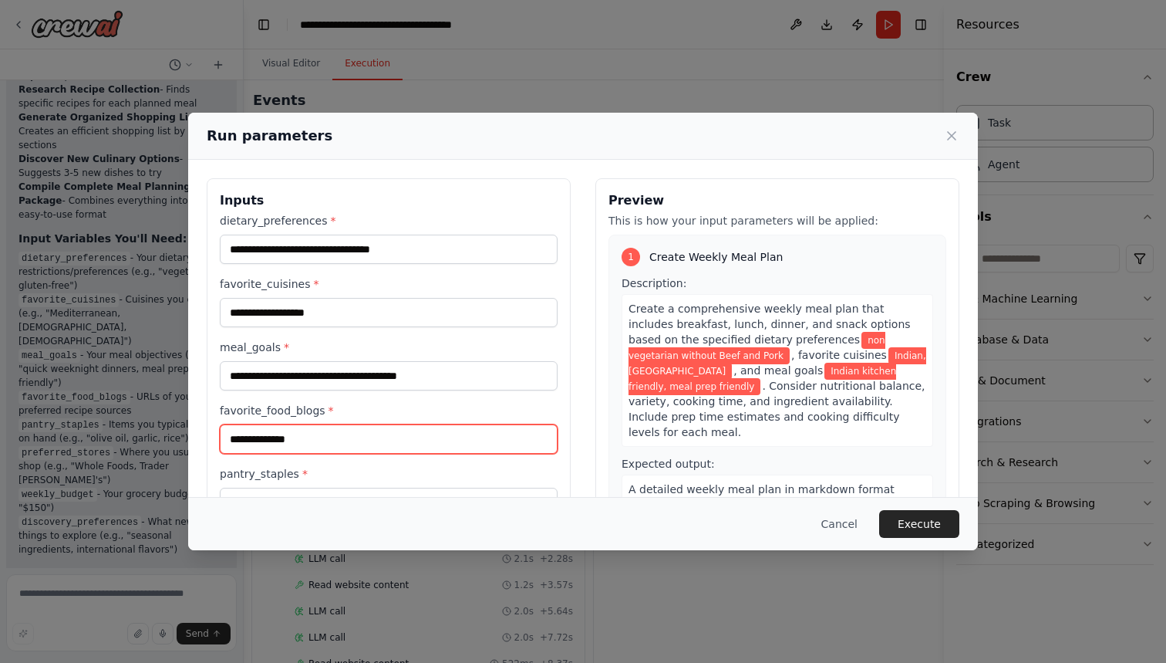
click at [314, 436] on input "**********" at bounding box center [389, 438] width 338 height 29
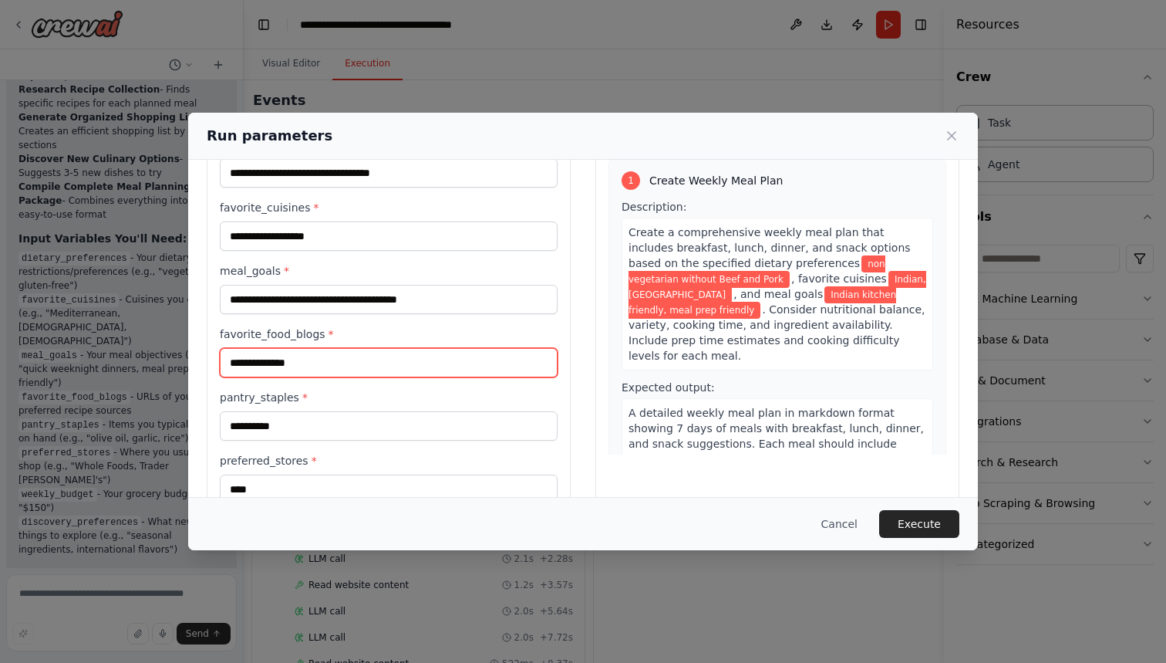
drag, startPoint x: 314, startPoint y: 358, endPoint x: 216, endPoint y: 355, distance: 98.0
click at [216, 355] on div "**********" at bounding box center [389, 373] width 364 height 542
click at [321, 363] on input "****" at bounding box center [389, 362] width 338 height 29
type input "****"
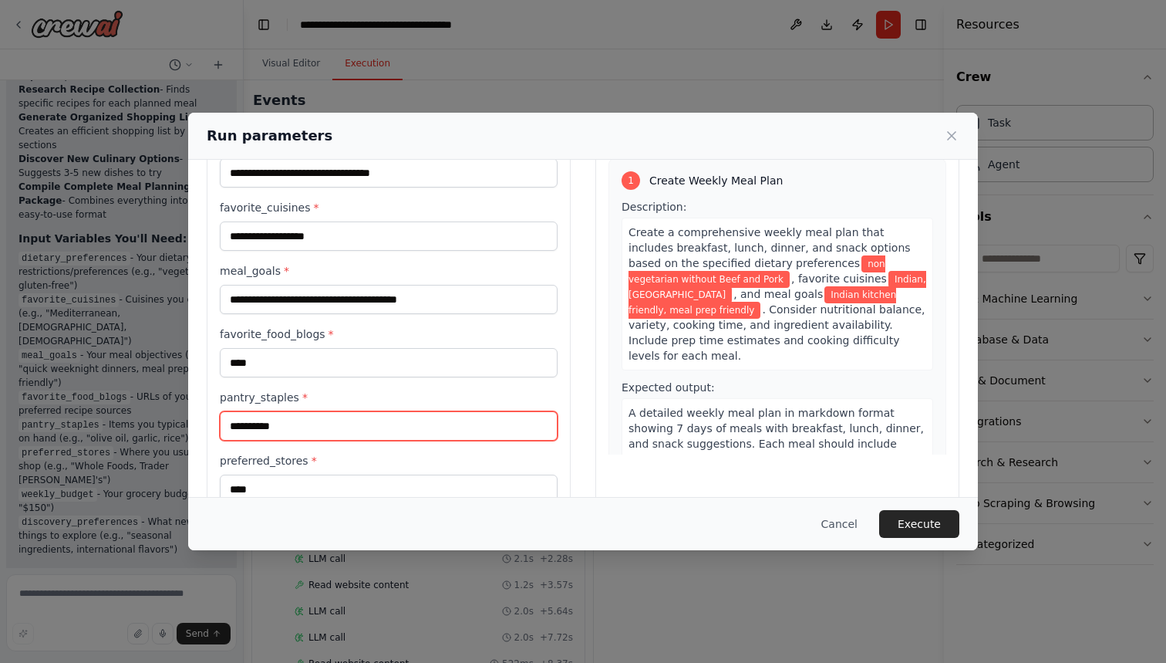
click at [325, 425] on input "**********" at bounding box center [389, 425] width 338 height 29
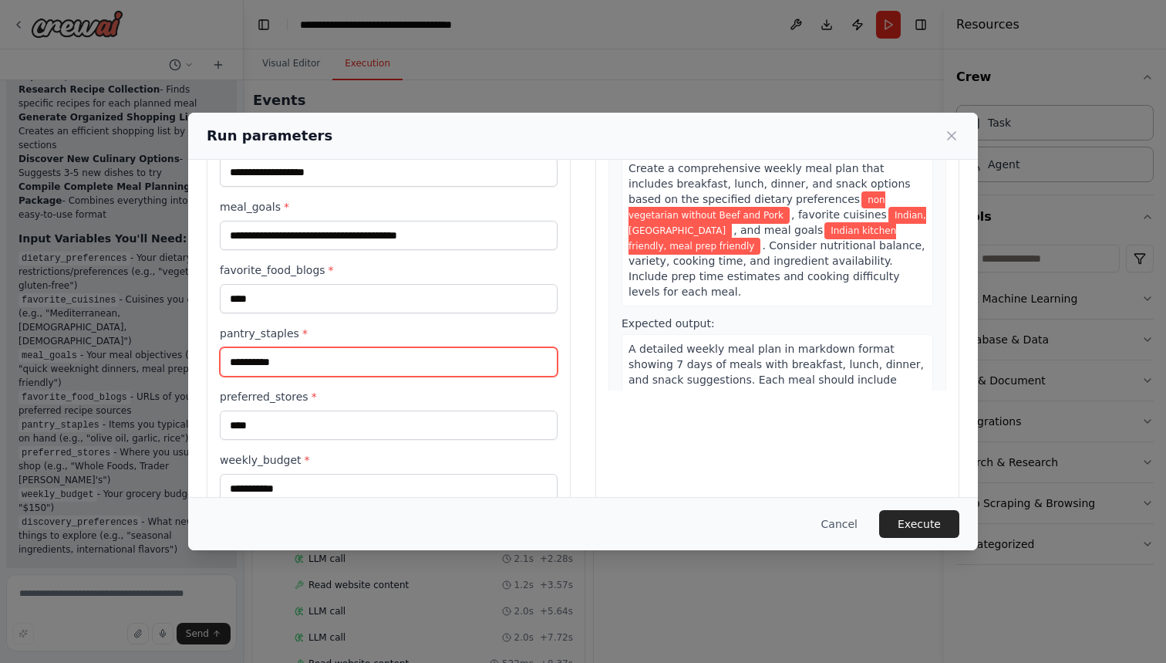
scroll to position [149, 0]
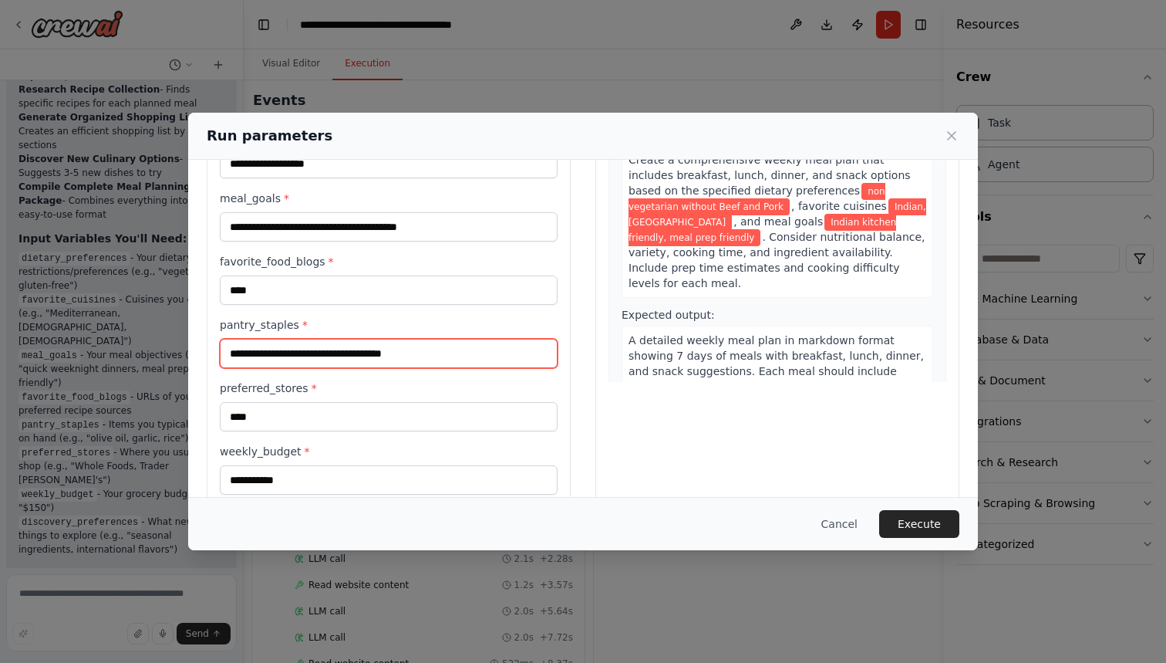
click at [381, 357] on input "**********" at bounding box center [389, 353] width 338 height 29
type input "**********"
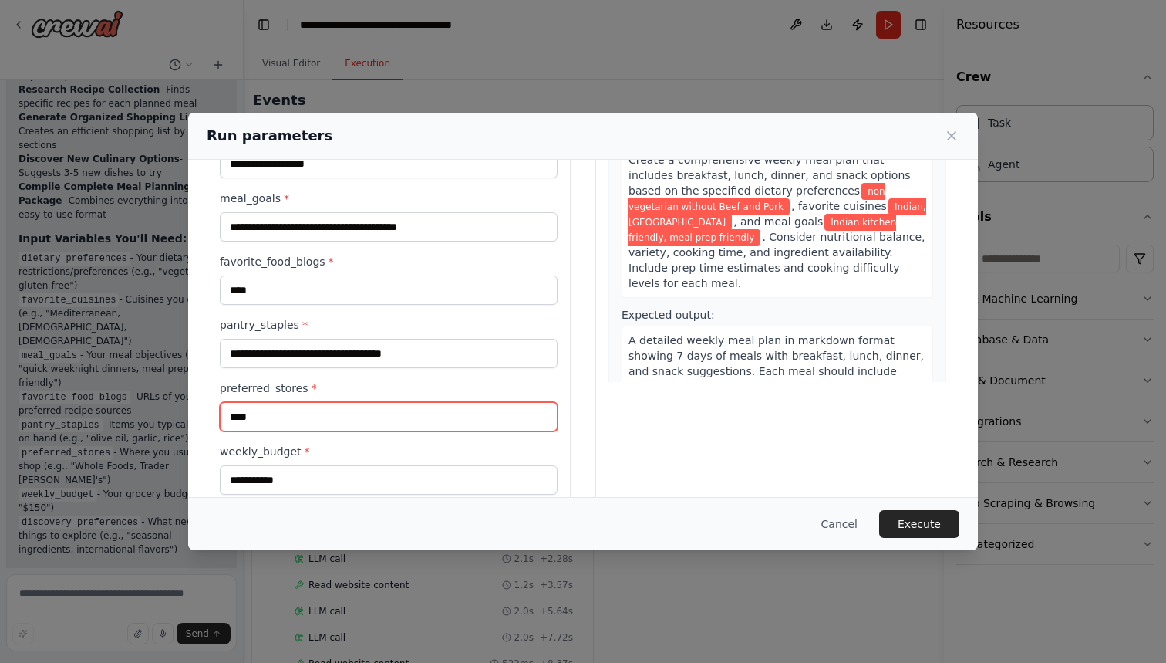
click at [324, 410] on input "****" at bounding box center [389, 416] width 338 height 29
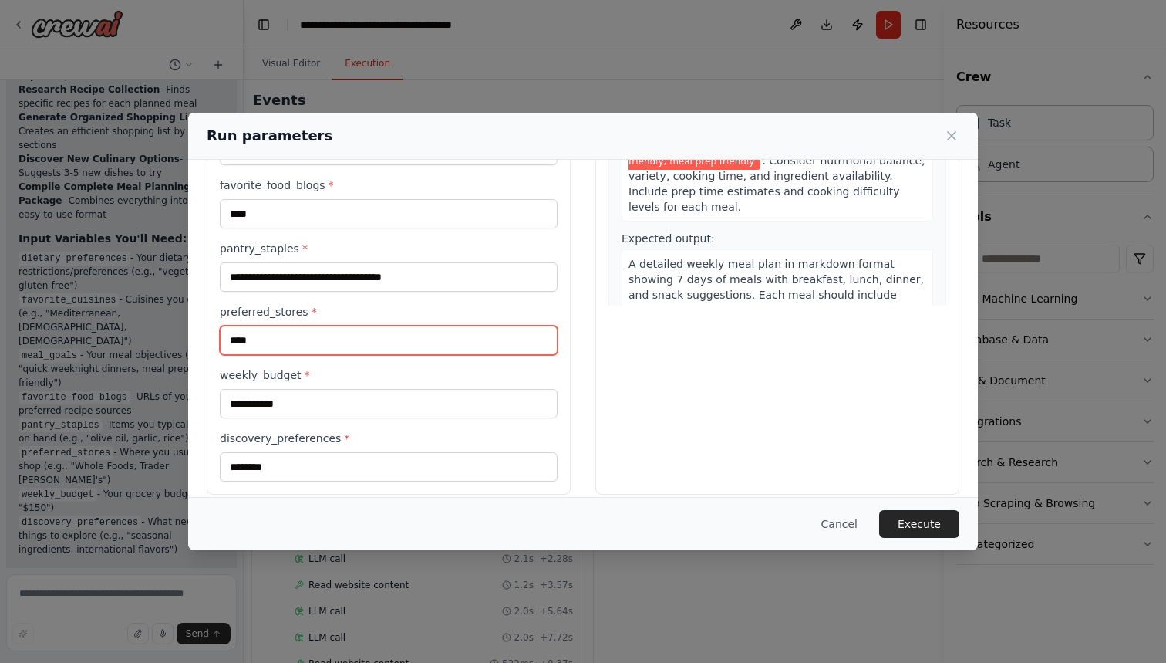
scroll to position [235, 0]
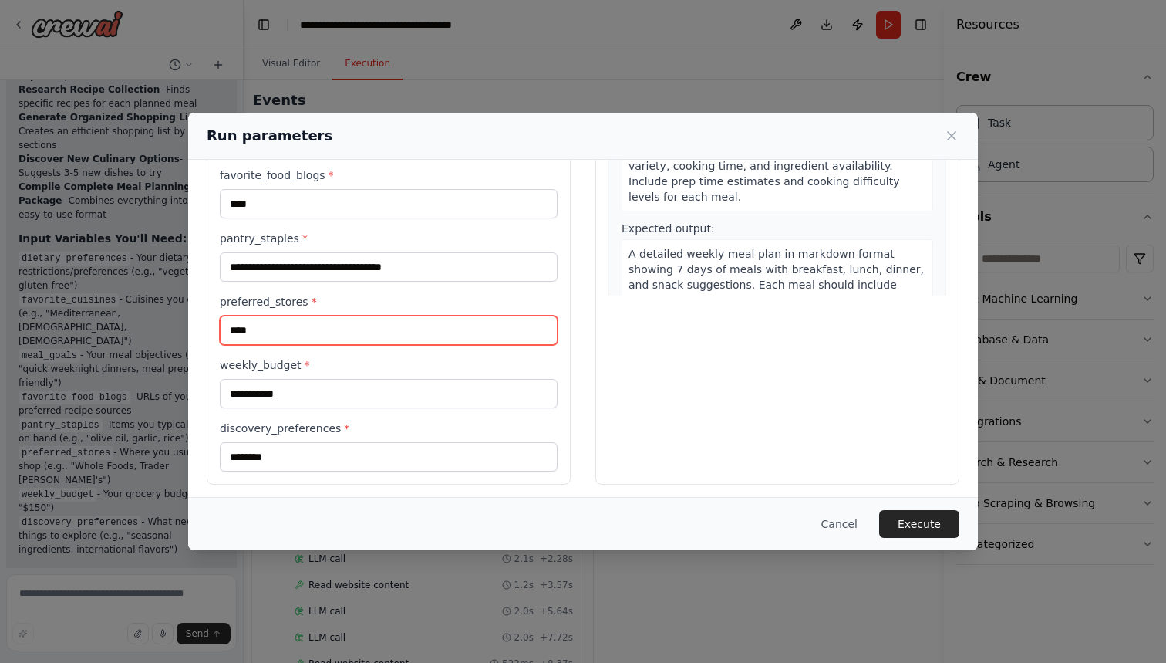
drag, startPoint x: 292, startPoint y: 335, endPoint x: 206, endPoint y: 332, distance: 86.5
click at [206, 332] on div "**********" at bounding box center [583, 213] width 790 height 579
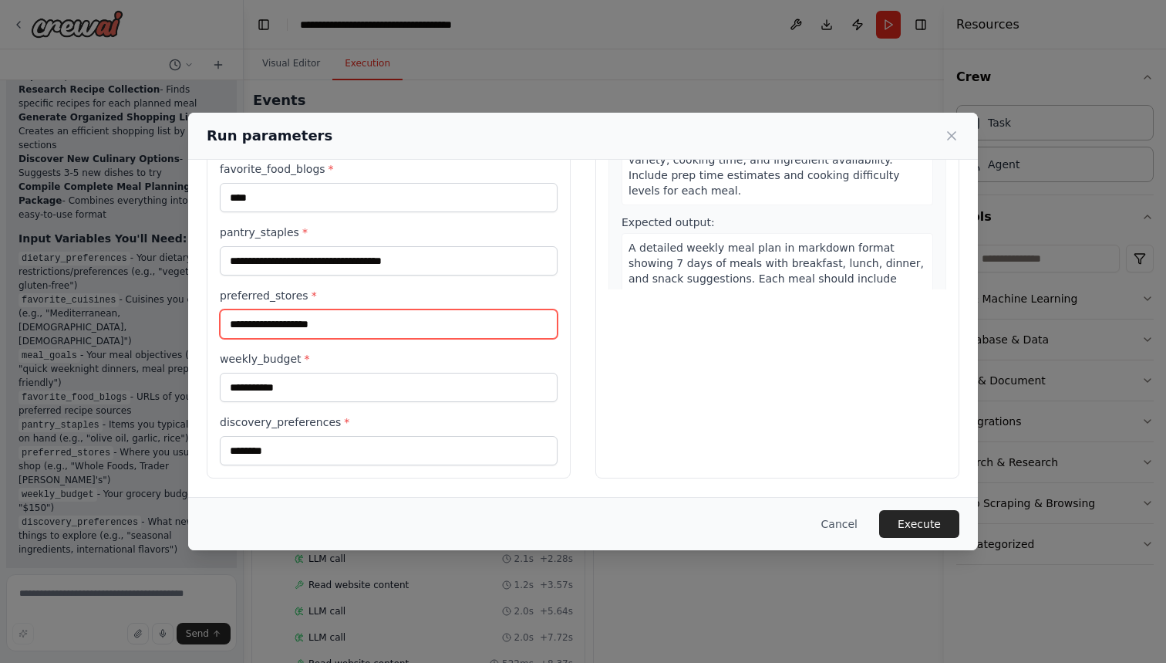
scroll to position [241, 0]
type input "**********"
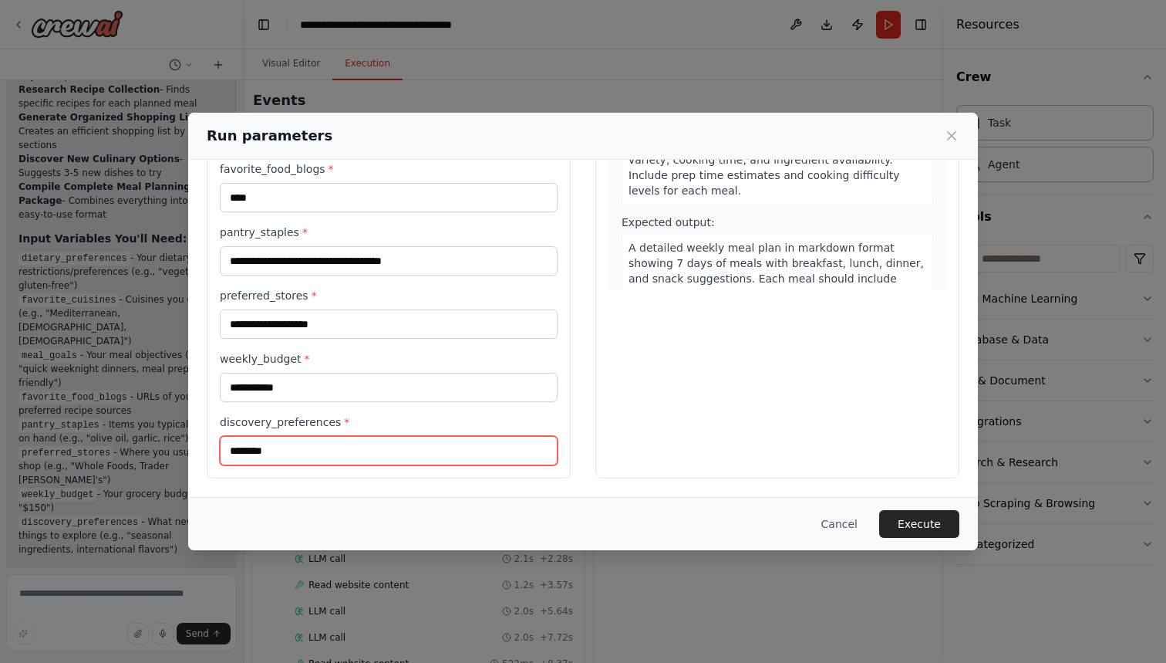
click at [300, 449] on input "********" at bounding box center [389, 450] width 338 height 29
type input "*"
type input "**********"
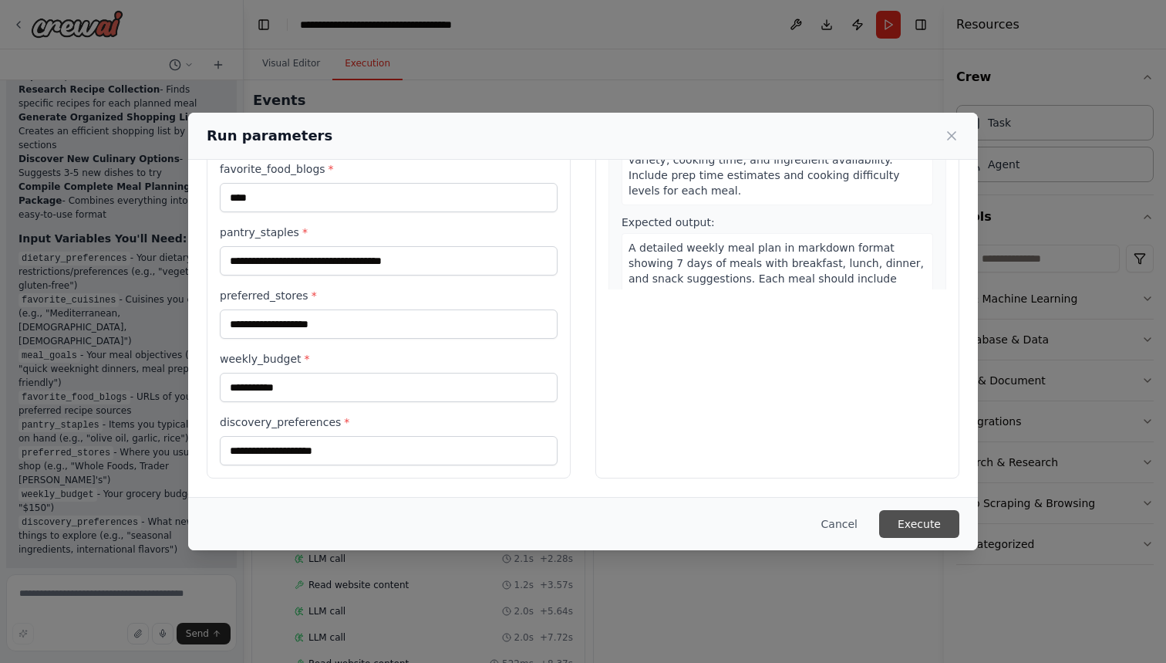
click at [921, 518] on button "Execute" at bounding box center [919, 524] width 80 height 28
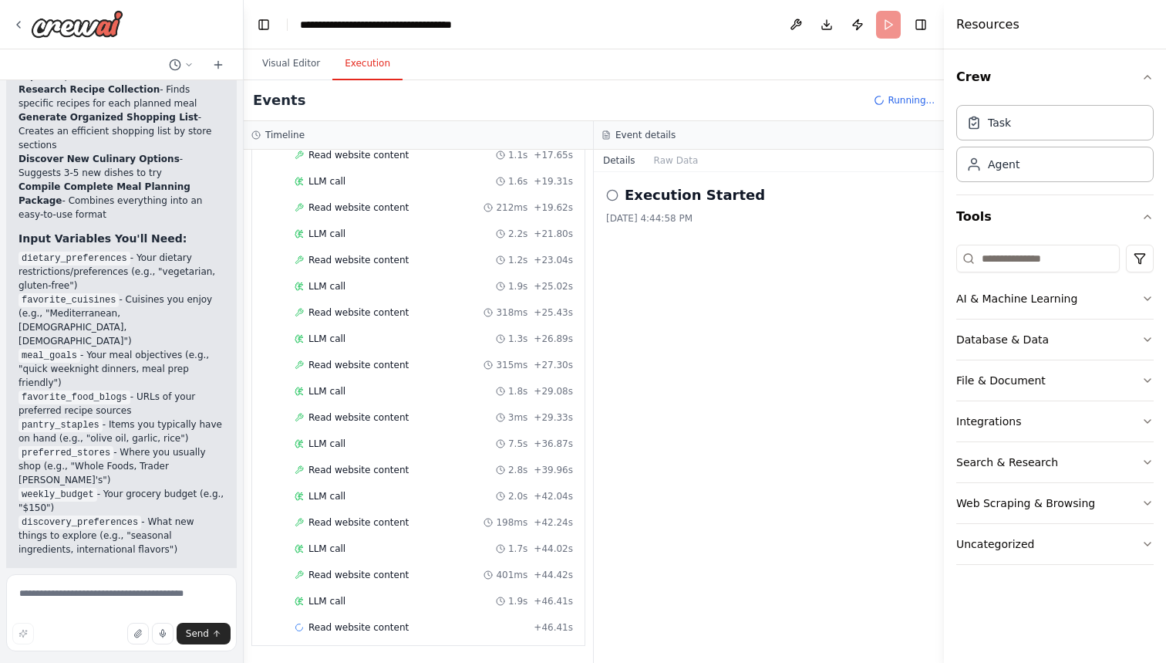
scroll to position [596, 0]
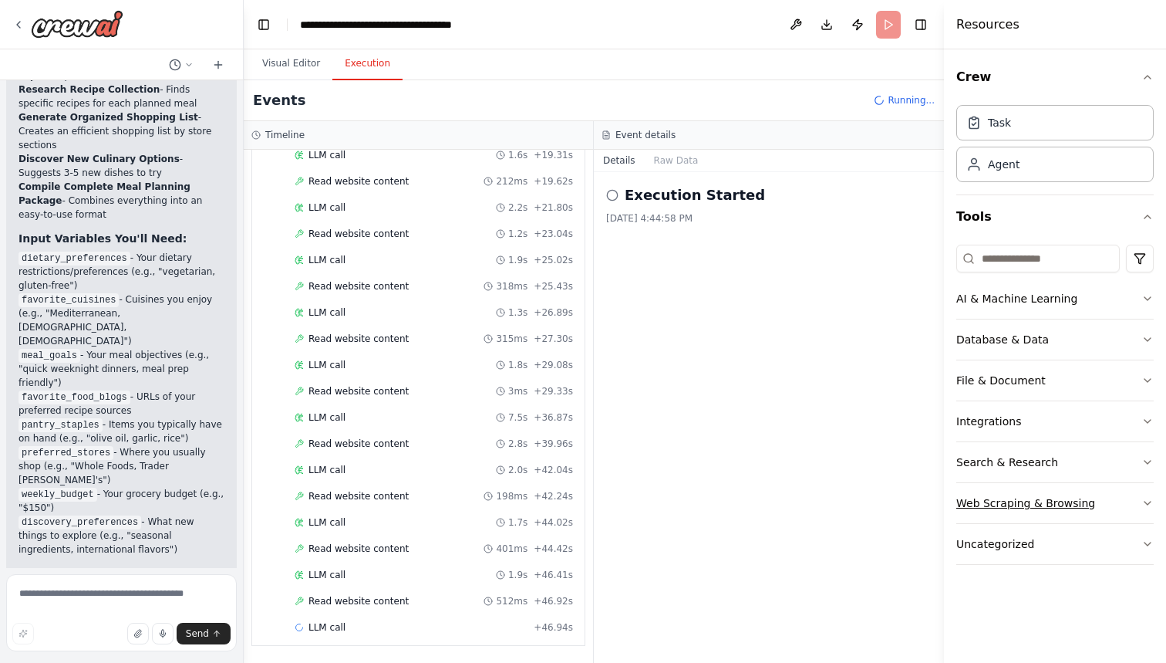
click at [994, 507] on icon "button" at bounding box center [1148, 503] width 12 height 12
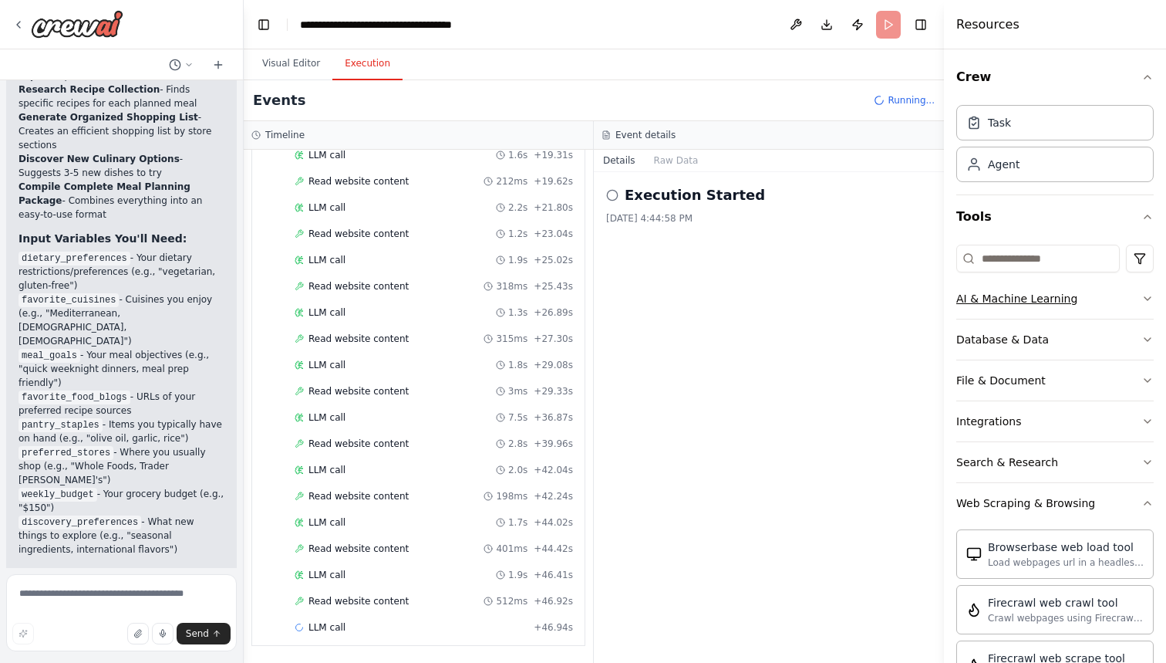
scroll to position [0, 0]
click at [994, 219] on icon "button" at bounding box center [1148, 217] width 12 height 12
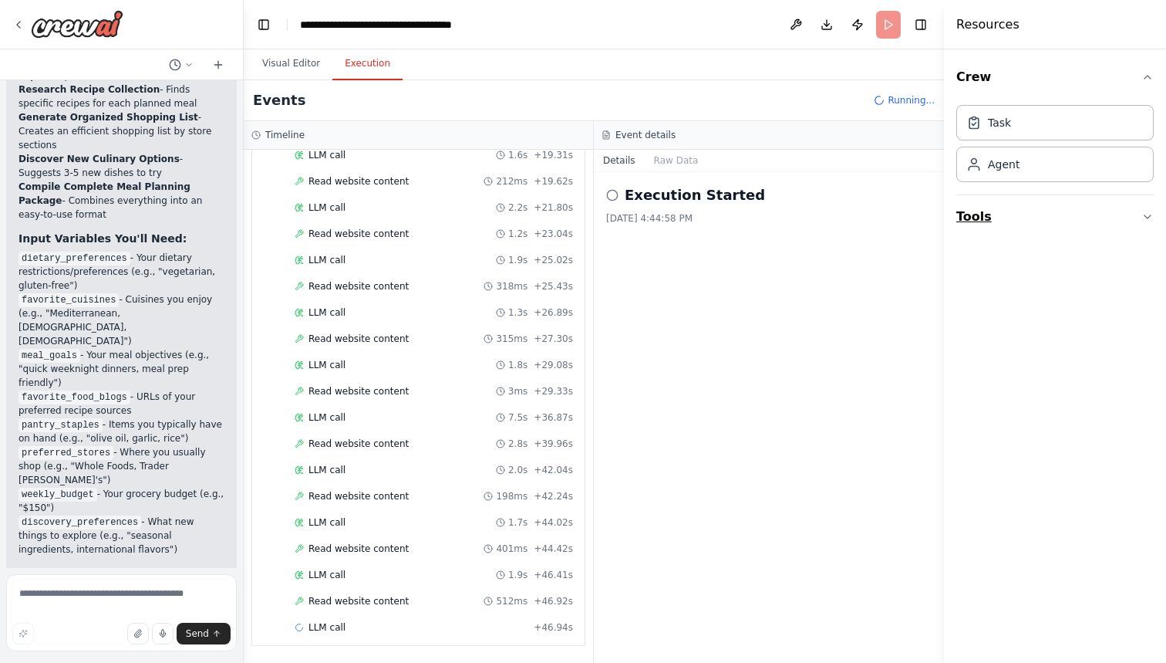
click at [994, 217] on icon "button" at bounding box center [1148, 217] width 12 height 12
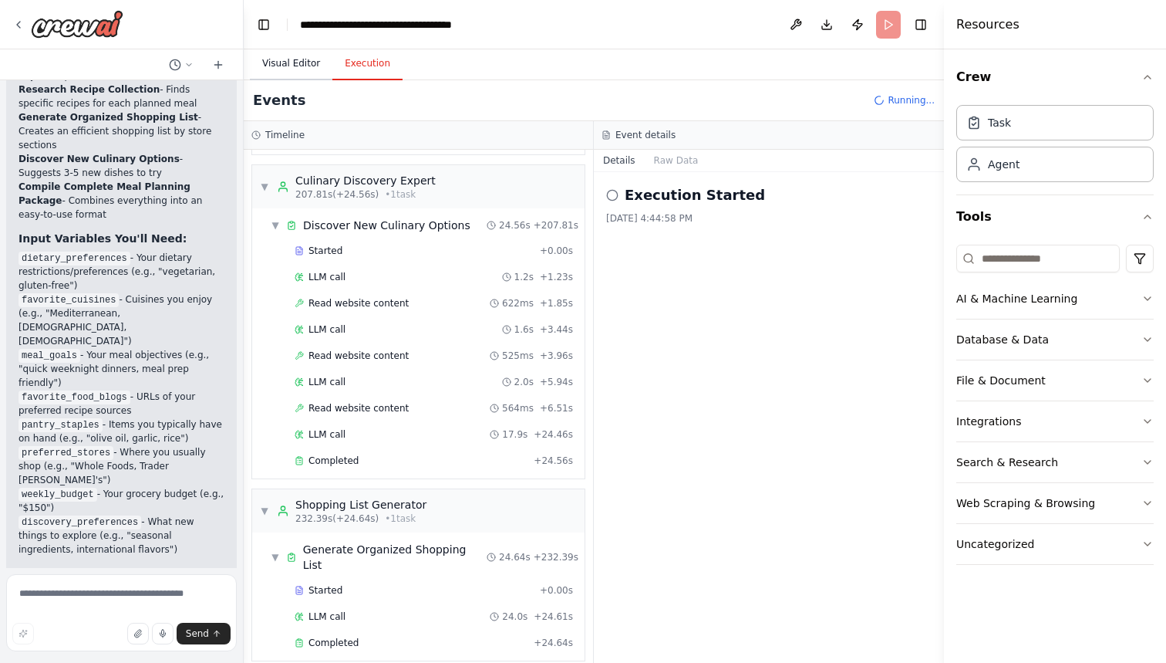
click at [287, 62] on button "Visual Editor" at bounding box center [291, 64] width 83 height 32
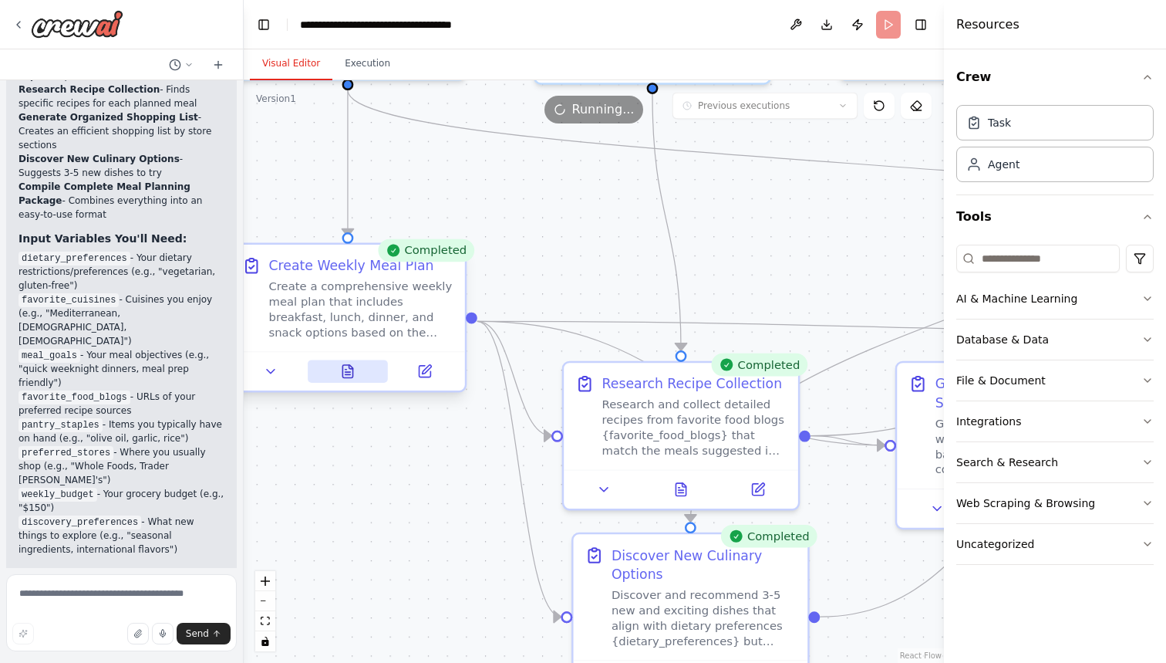
click at [346, 377] on icon at bounding box center [348, 371] width 10 height 12
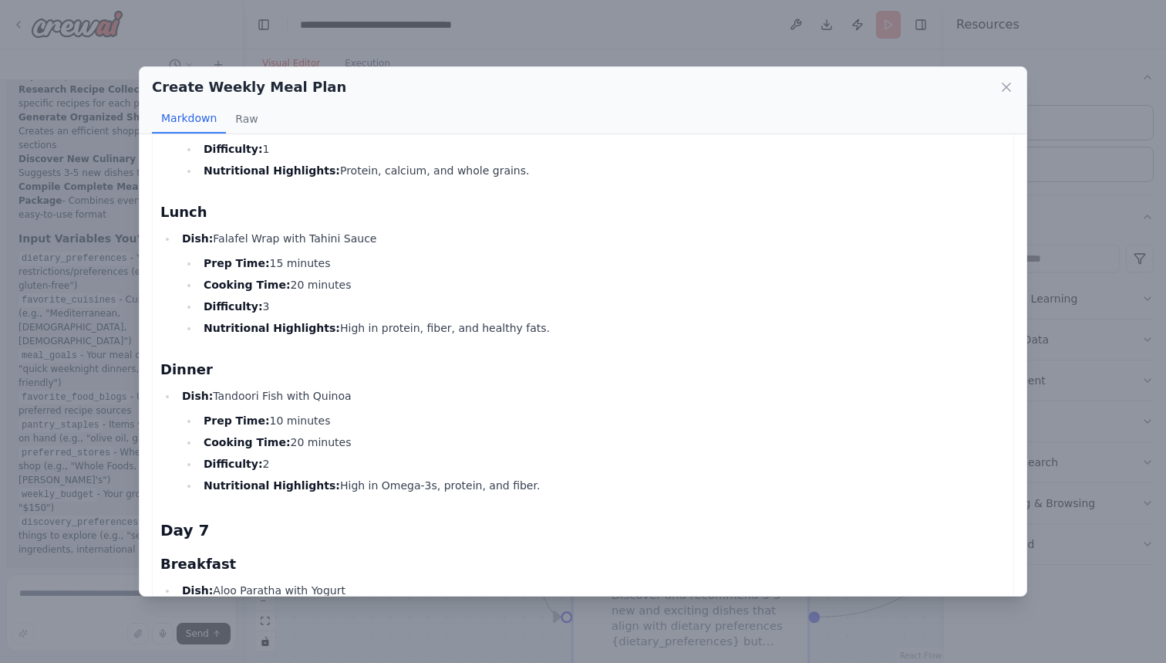
scroll to position [3587, 0]
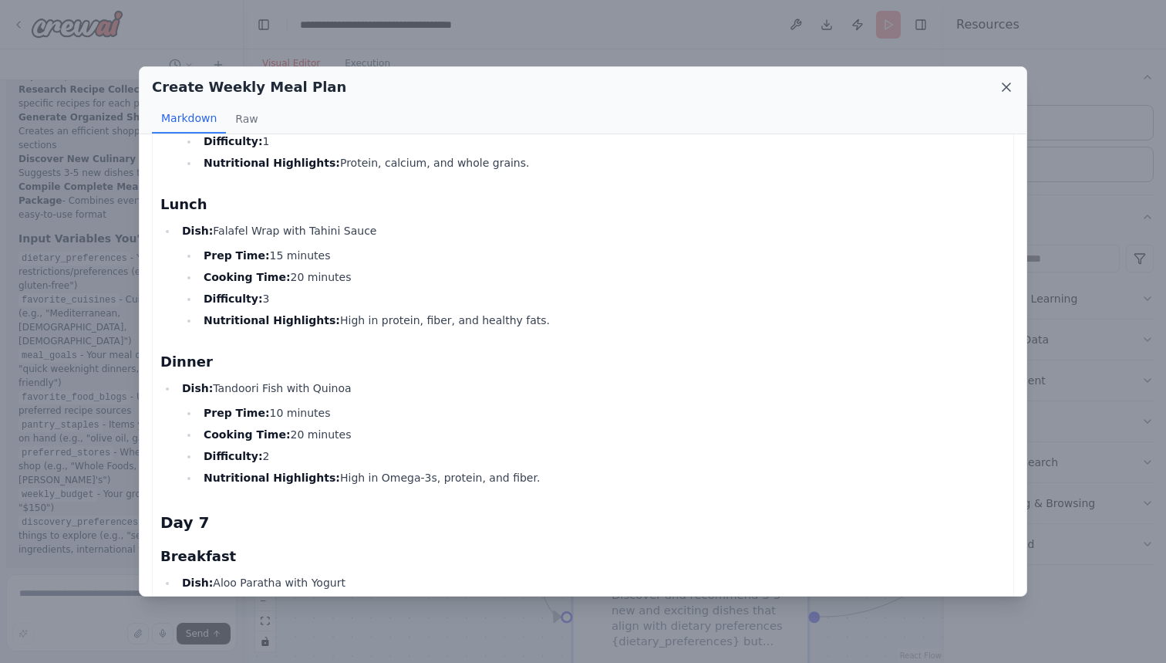
click at [994, 83] on icon at bounding box center [1007, 87] width 8 height 8
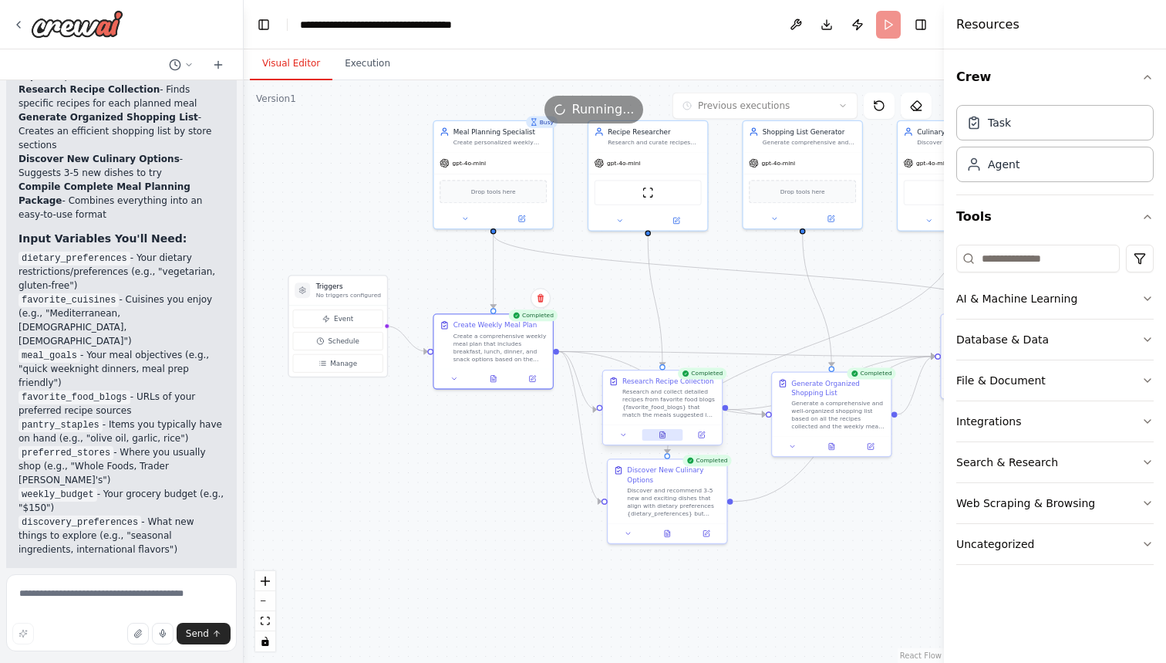
click at [665, 437] on icon at bounding box center [662, 434] width 5 height 6
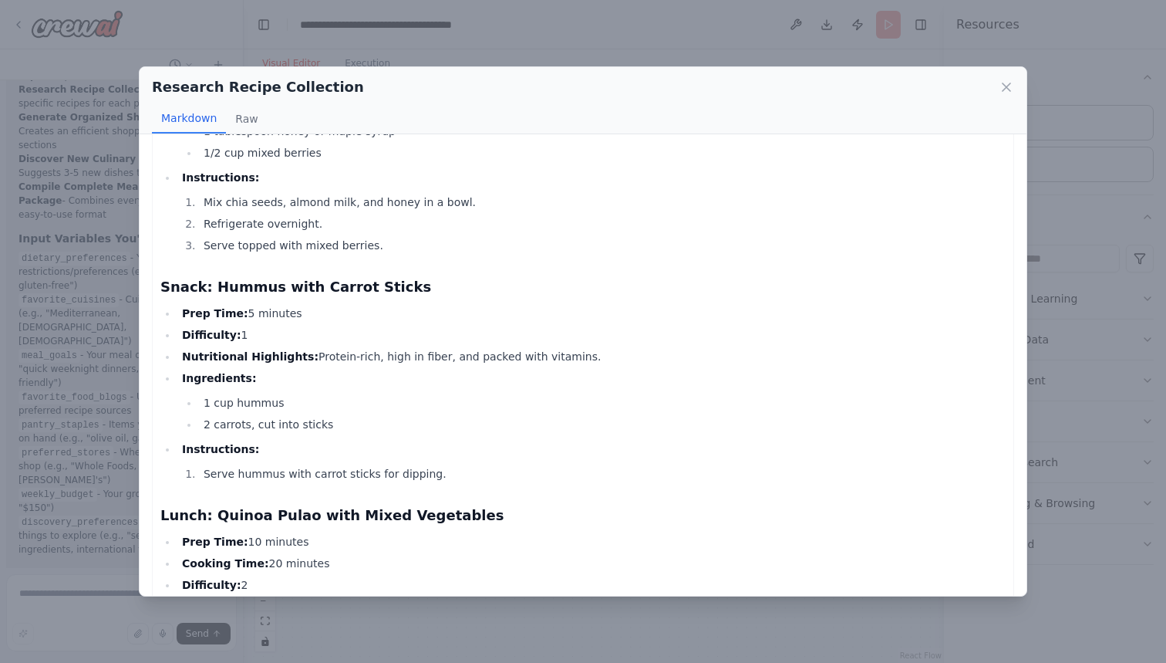
scroll to position [2064, 0]
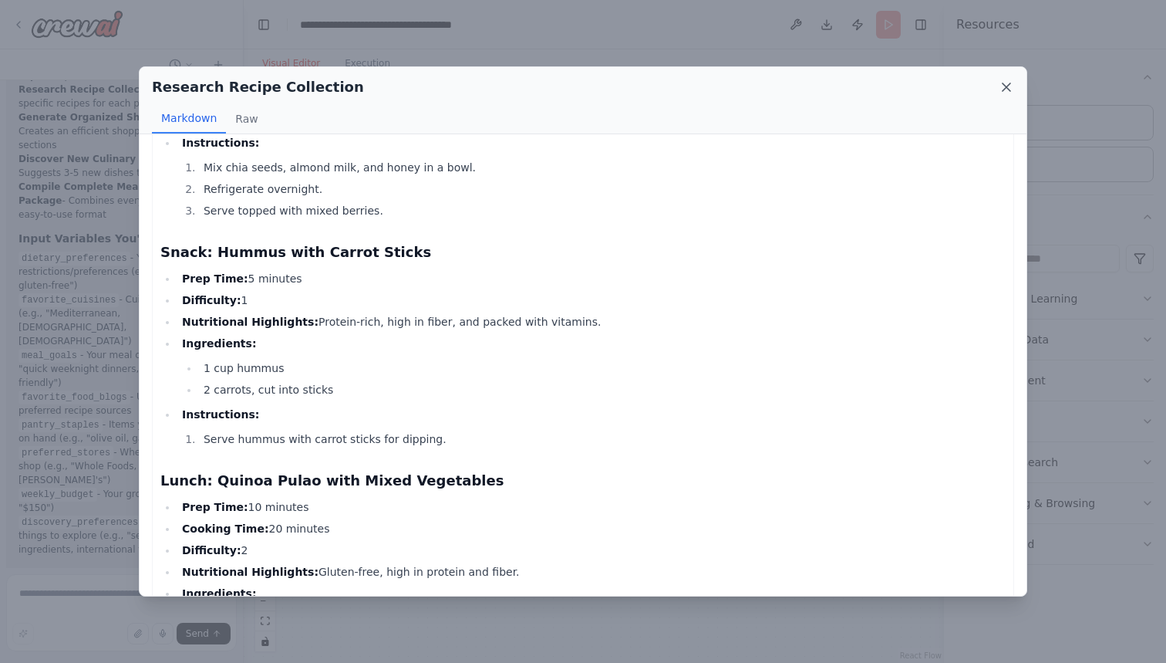
click at [994, 84] on icon at bounding box center [1007, 87] width 8 height 8
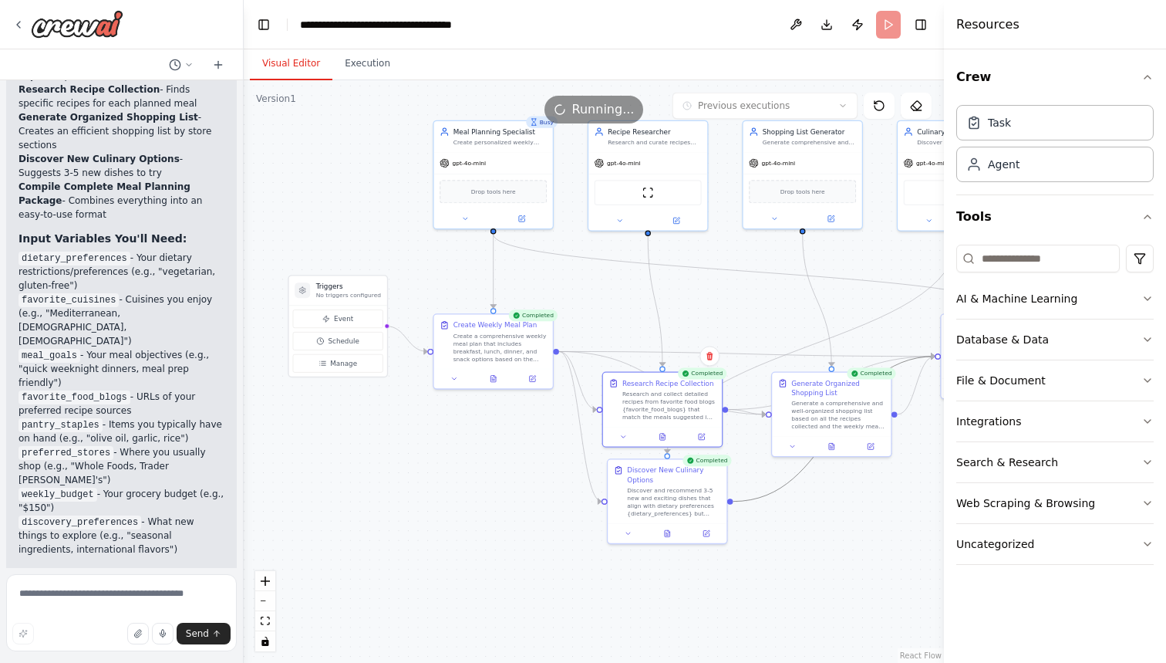
drag, startPoint x: 779, startPoint y: 492, endPoint x: 850, endPoint y: 532, distance: 81.5
click at [836, 532] on div ".deletable-edge-delete-btn { width: 20px; height: 20px; border: 0px solid #ffff…" at bounding box center [594, 371] width 701 height 582
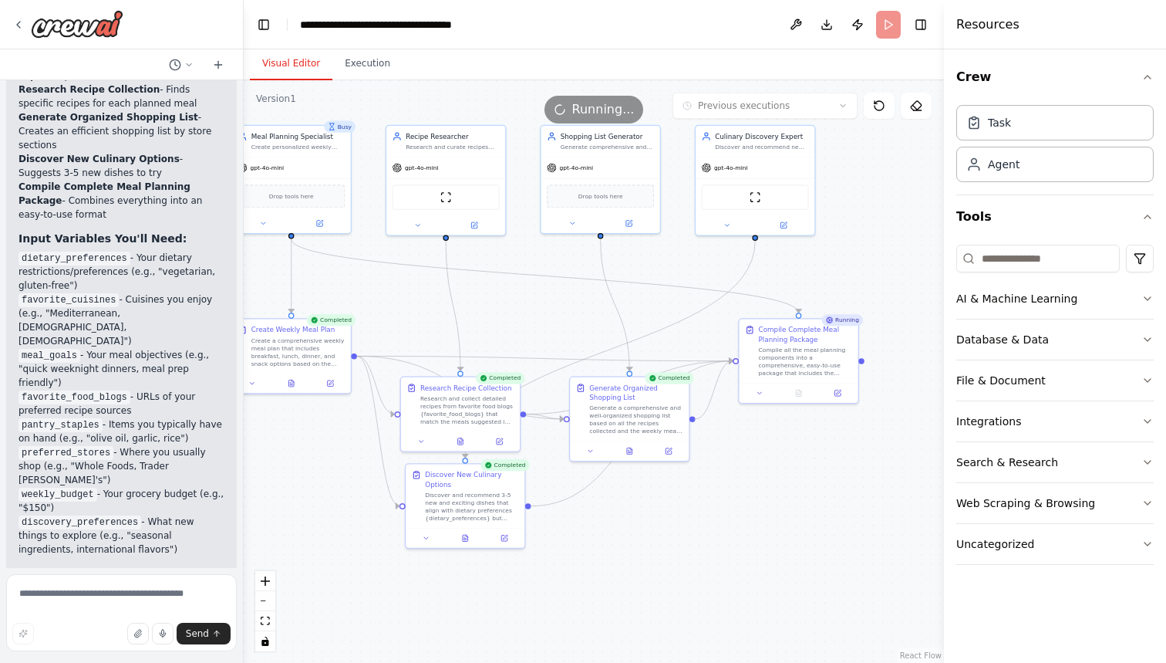
drag, startPoint x: 850, startPoint y: 532, endPoint x: 650, endPoint y: 539, distance: 200.7
click at [649, 538] on div ".deletable-edge-delete-btn { width: 20px; height: 20px; border: 0px solid #ffff…" at bounding box center [594, 371] width 701 height 582
click at [631, 459] on div at bounding box center [630, 451] width 119 height 20
click at [633, 456] on button at bounding box center [630, 451] width 41 height 12
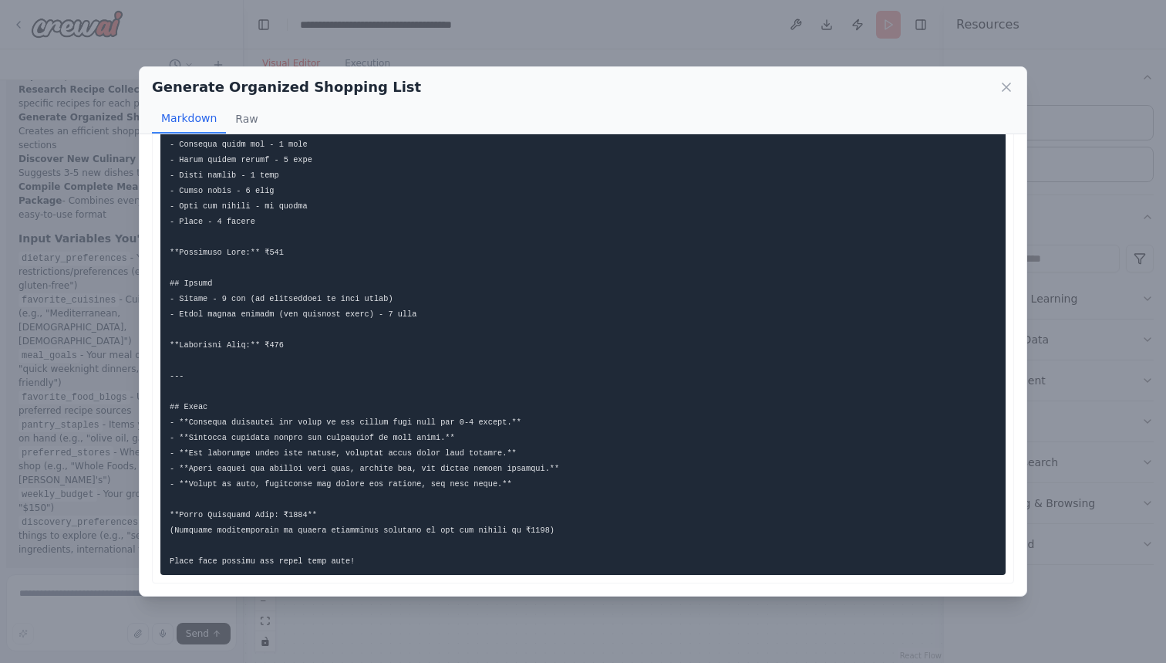
scroll to position [781, 0]
click at [994, 86] on icon at bounding box center [1006, 86] width 15 height 15
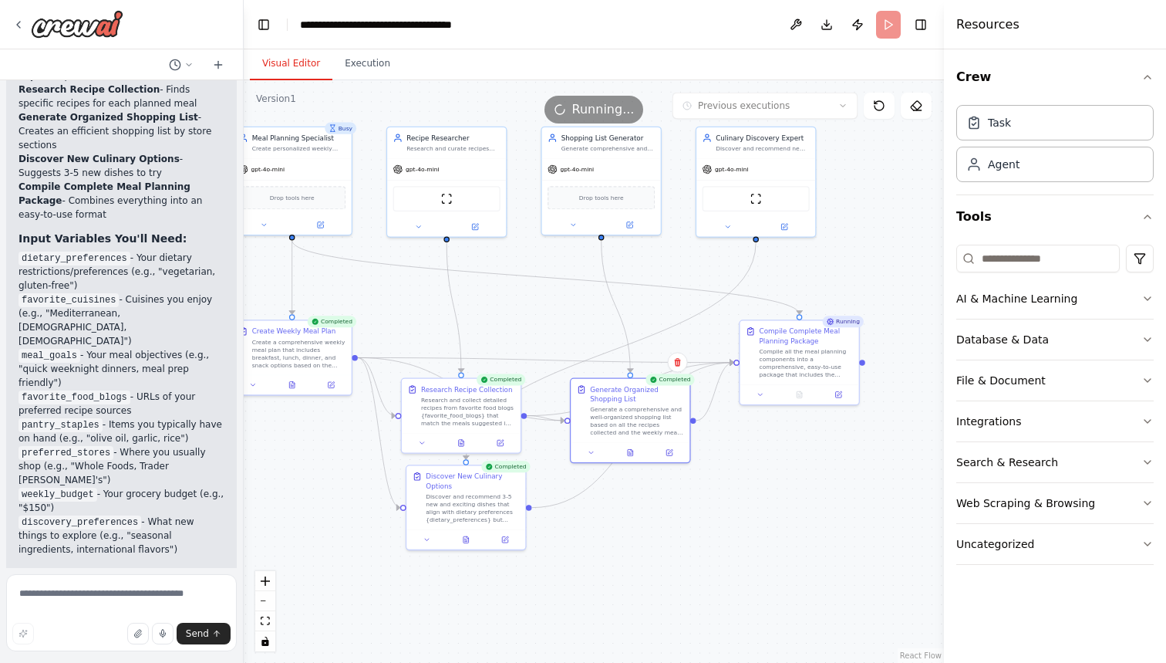
click at [994, 86] on button "Crew" at bounding box center [1055, 77] width 197 height 43
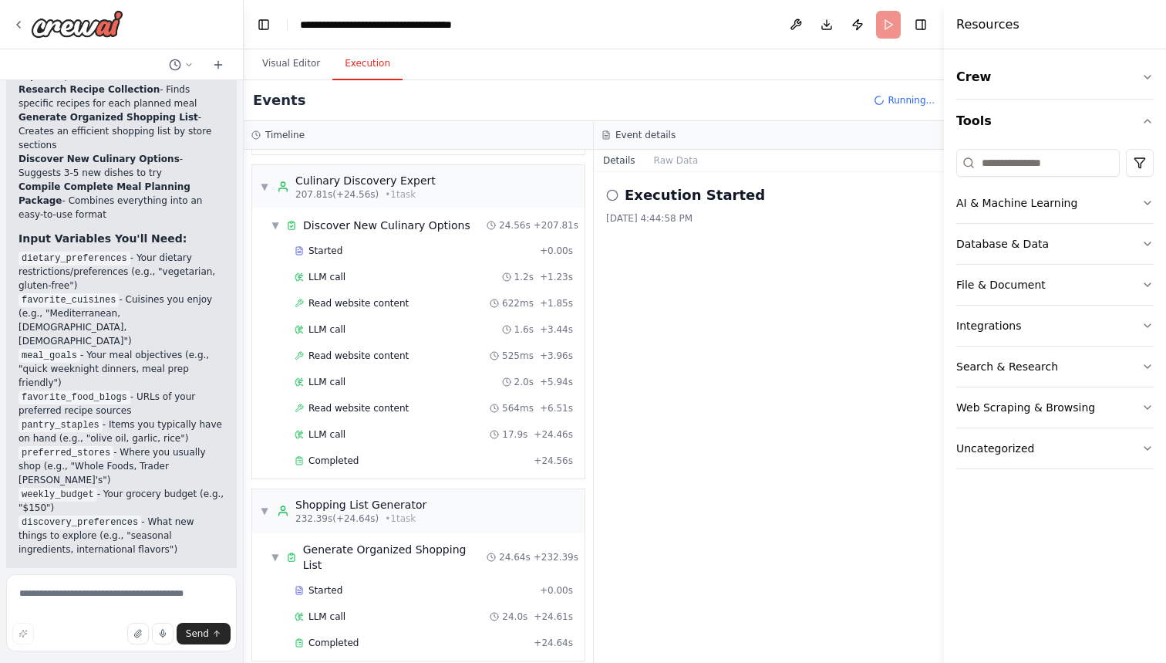
click at [358, 60] on button "Execution" at bounding box center [368, 64] width 70 height 32
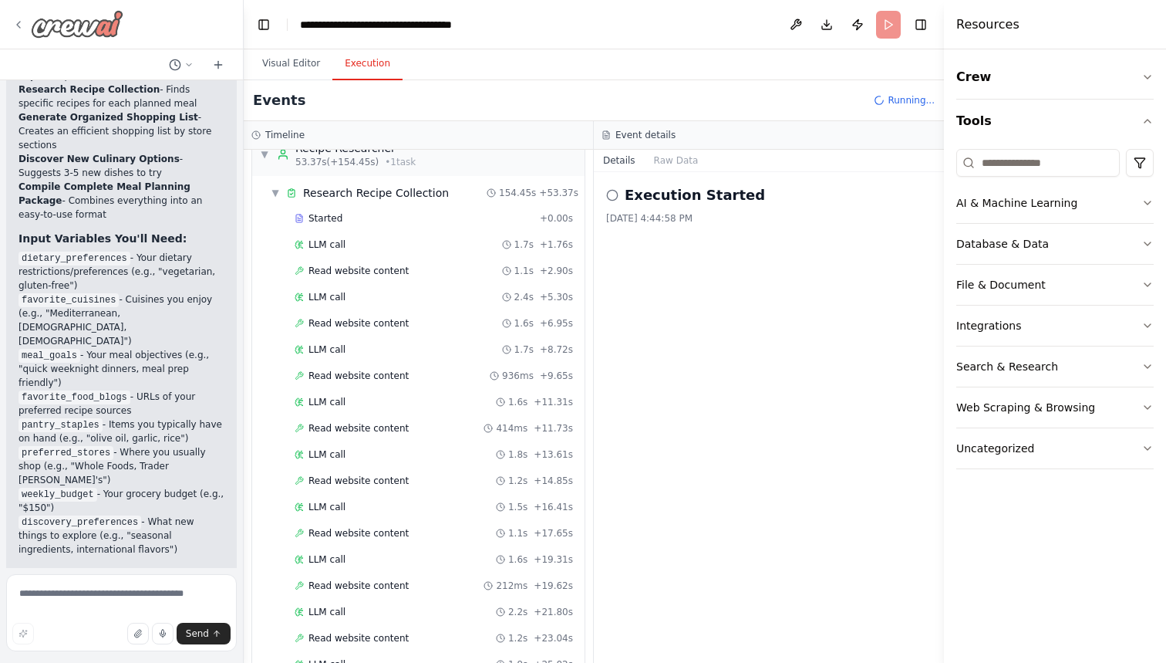
scroll to position [0, 0]
click at [298, 61] on button "Visual Editor" at bounding box center [291, 64] width 83 height 32
